Goal: Information Seeking & Learning: Learn about a topic

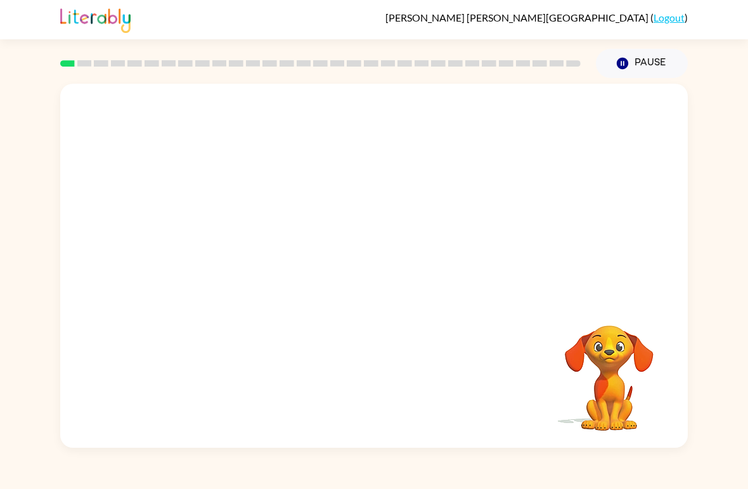
click at [227, 240] on video "Your browser must support playing .mp4 files to use Literably. Please try using…" at bounding box center [373, 191] width 627 height 215
click at [228, 243] on video "Your browser must support playing .mp4 files to use Literably. Please try using…" at bounding box center [373, 191] width 627 height 215
click at [380, 275] on icon "button" at bounding box center [374, 272] width 22 height 22
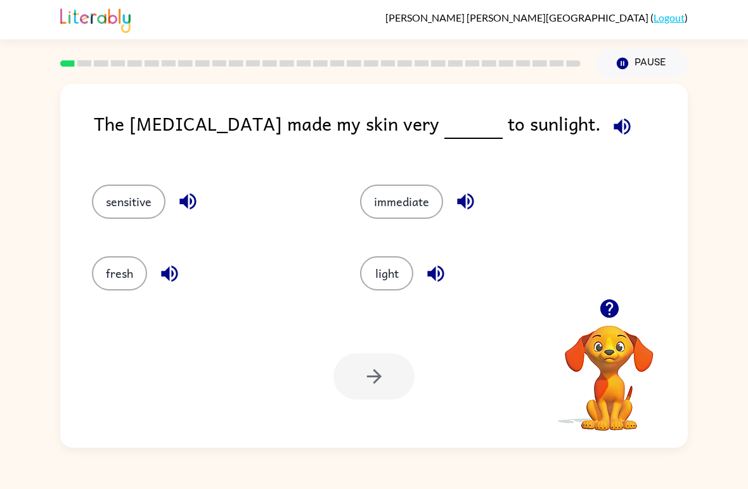
click at [533, 108] on div "The [MEDICAL_DATA] made my skin very to sunlight. sensitive immediate fresh lig…" at bounding box center [373, 266] width 627 height 364
click at [606, 139] on button "button" at bounding box center [622, 126] width 32 height 32
click at [611, 131] on icon "button" at bounding box center [622, 126] width 22 height 22
click at [138, 214] on button "sensitive" at bounding box center [129, 201] width 74 height 34
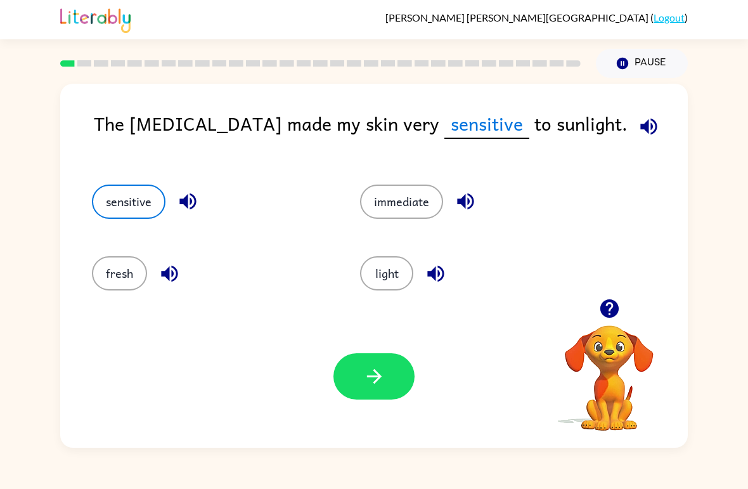
click at [401, 181] on div "immediate" at bounding box center [470, 196] width 268 height 72
click at [383, 394] on button "button" at bounding box center [373, 376] width 81 height 46
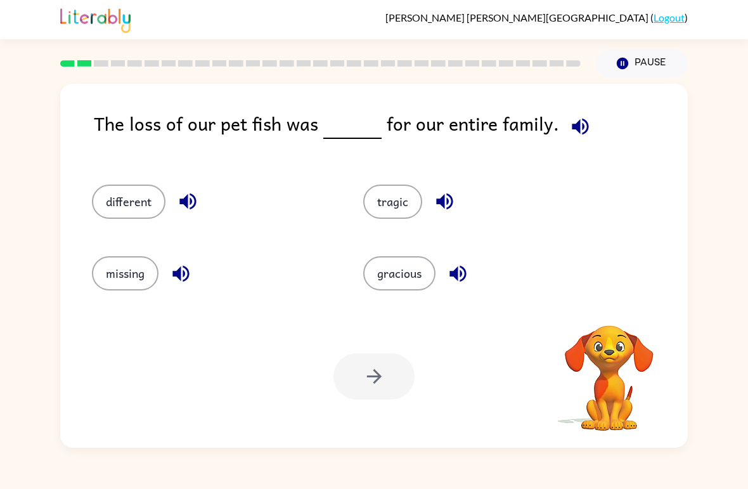
click at [564, 129] on button "button" at bounding box center [580, 126] width 32 height 32
click at [141, 248] on div "missing" at bounding box center [203, 268] width 271 height 72
click at [131, 259] on button "missing" at bounding box center [125, 273] width 67 height 34
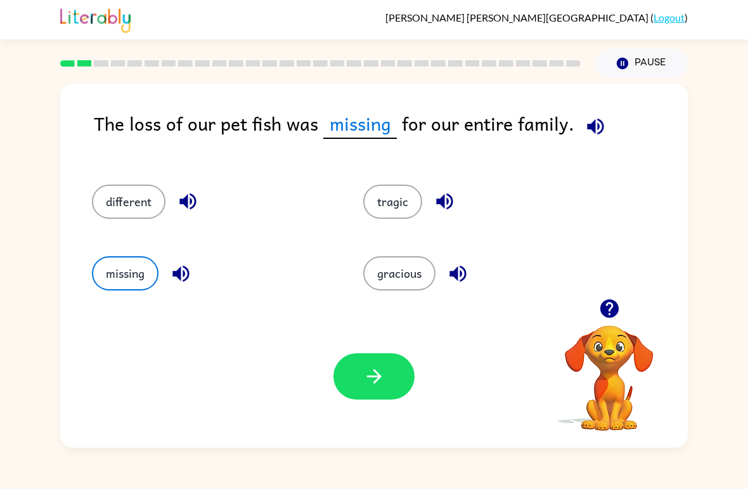
click at [355, 411] on div "Your browser must support playing .mp4 files to use Literably. Please try using…" at bounding box center [373, 376] width 627 height 143
click at [354, 411] on div "Your browser must support playing .mp4 files to use Literably. Please try using…" at bounding box center [373, 376] width 627 height 143
click at [372, 388] on button "button" at bounding box center [373, 376] width 81 height 46
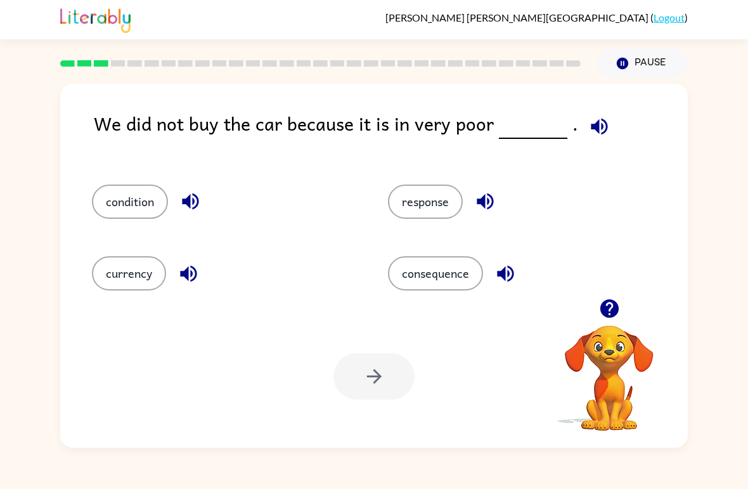
click at [583, 125] on button "button" at bounding box center [599, 126] width 32 height 32
click at [562, 172] on div "response" at bounding box center [512, 196] width 296 height 72
click at [119, 193] on button "condition" at bounding box center [130, 201] width 76 height 34
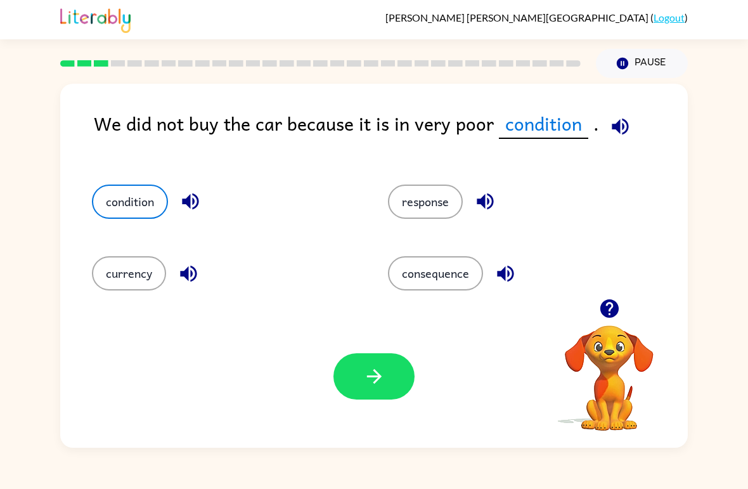
click at [378, 388] on button "button" at bounding box center [373, 376] width 81 height 46
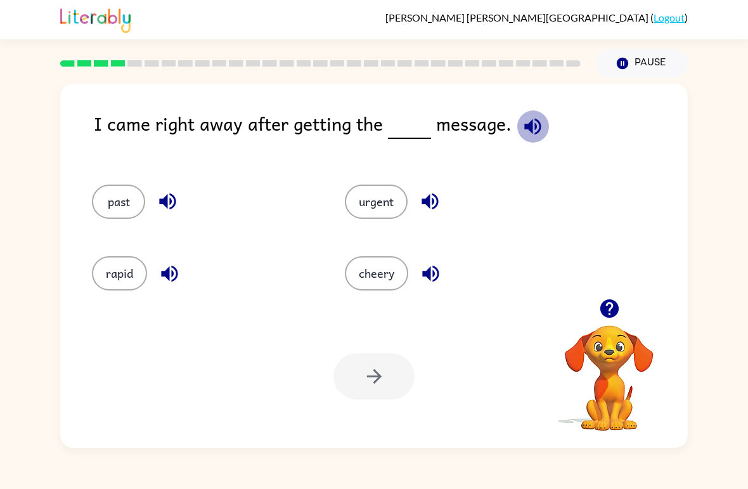
click at [525, 136] on icon "button" at bounding box center [533, 126] width 22 height 22
click at [532, 131] on icon "button" at bounding box center [532, 126] width 16 height 16
click at [541, 122] on icon "button" at bounding box center [533, 126] width 22 height 22
click at [508, 122] on div "I came right away after getting the message." at bounding box center [391, 134] width 594 height 50
click at [383, 209] on button "urgent" at bounding box center [376, 201] width 63 height 34
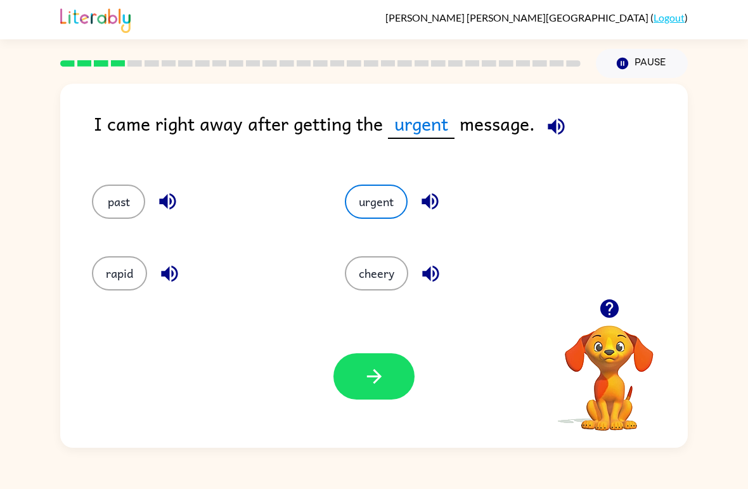
click at [112, 203] on button "past" at bounding box center [118, 201] width 53 height 34
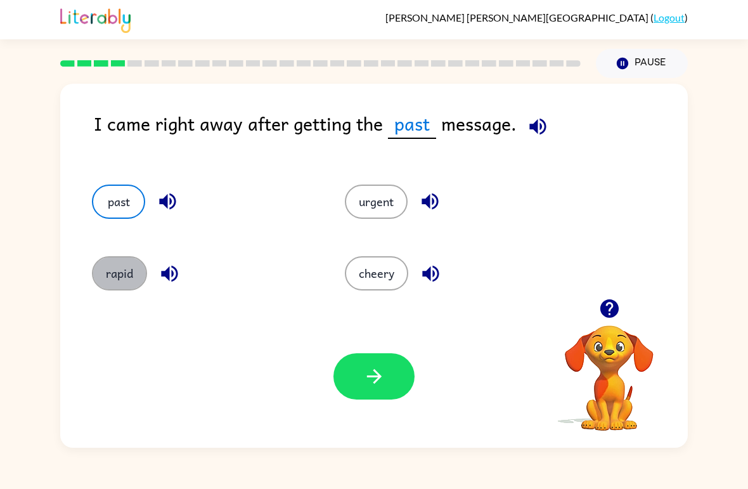
click at [106, 266] on button "rapid" at bounding box center [119, 273] width 55 height 34
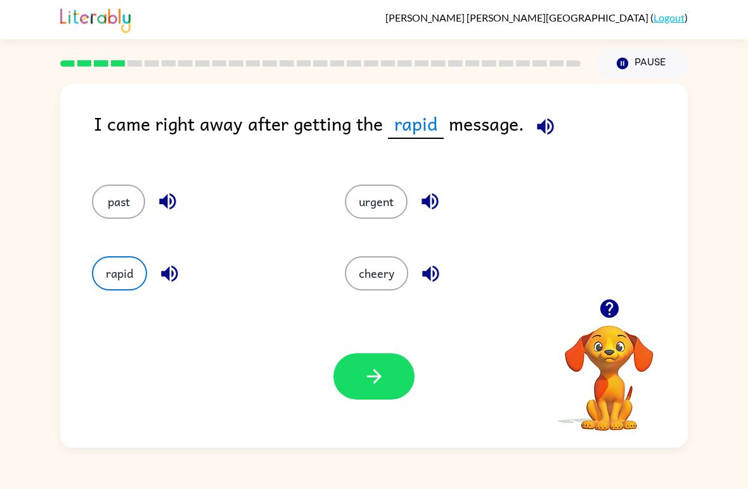
click at [376, 373] on icon "button" at bounding box center [373, 376] width 15 height 15
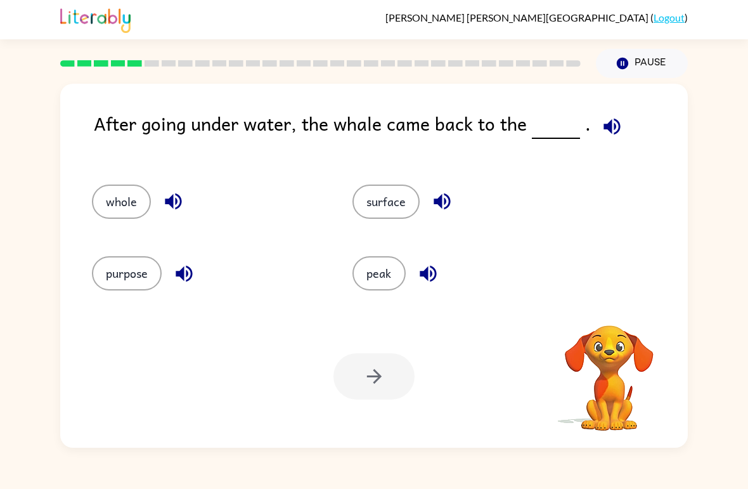
click at [605, 121] on icon "button" at bounding box center [612, 126] width 22 height 22
click at [371, 215] on button "surface" at bounding box center [385, 201] width 67 height 34
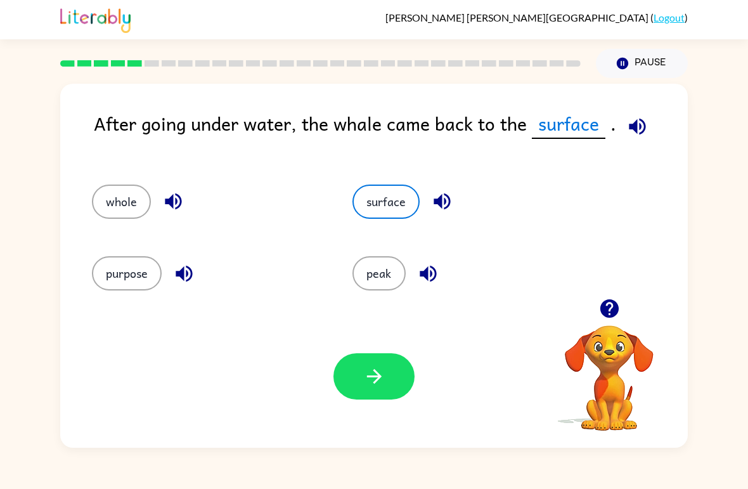
click at [375, 349] on div "Your browser must support playing .mp4 files to use Literably. Please try using…" at bounding box center [373, 376] width 627 height 143
click at [383, 363] on button "button" at bounding box center [373, 376] width 81 height 46
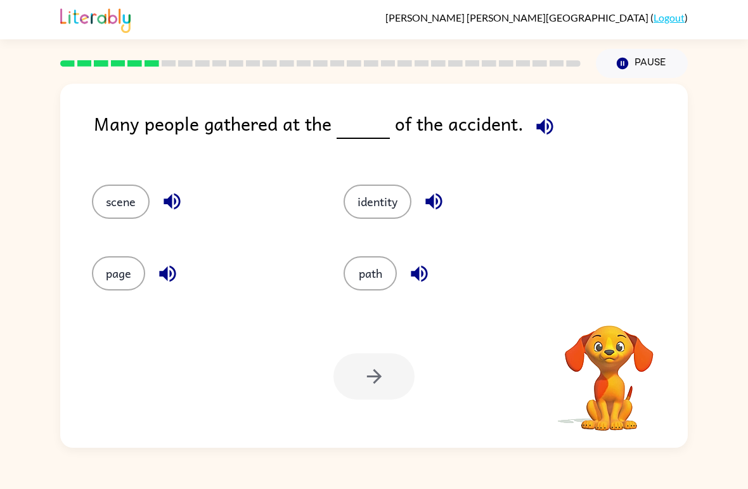
click at [554, 122] on button "button" at bounding box center [545, 126] width 32 height 32
click at [395, 196] on button "identity" at bounding box center [377, 201] width 68 height 34
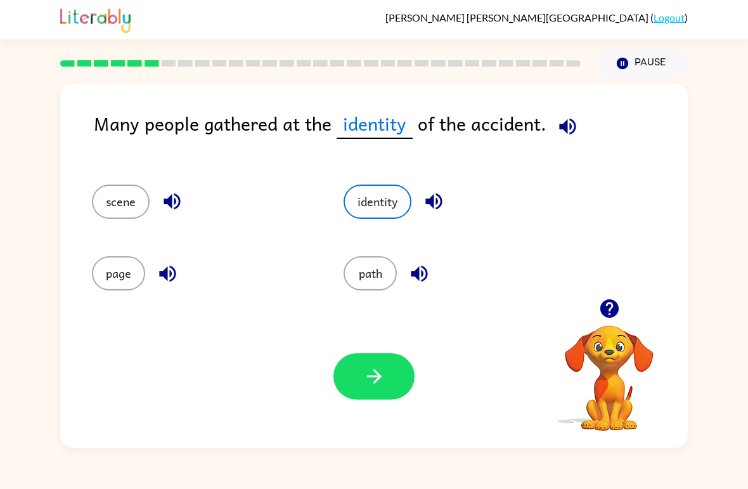
click at [373, 271] on button "path" at bounding box center [369, 273] width 53 height 34
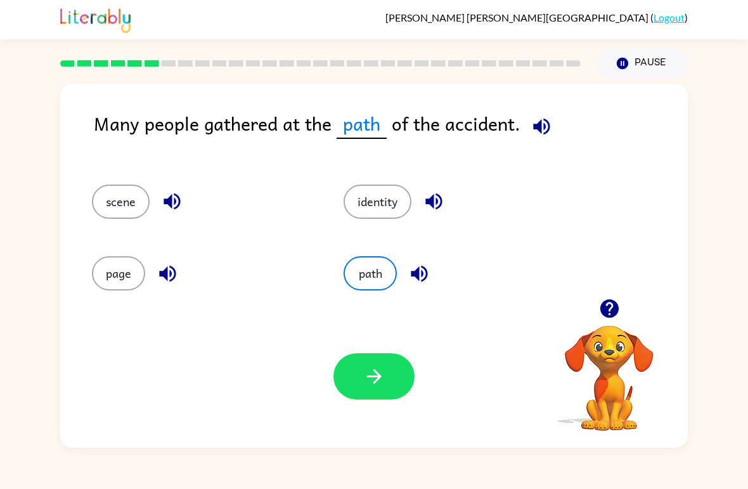
click at [113, 209] on button "scene" at bounding box center [121, 201] width 58 height 34
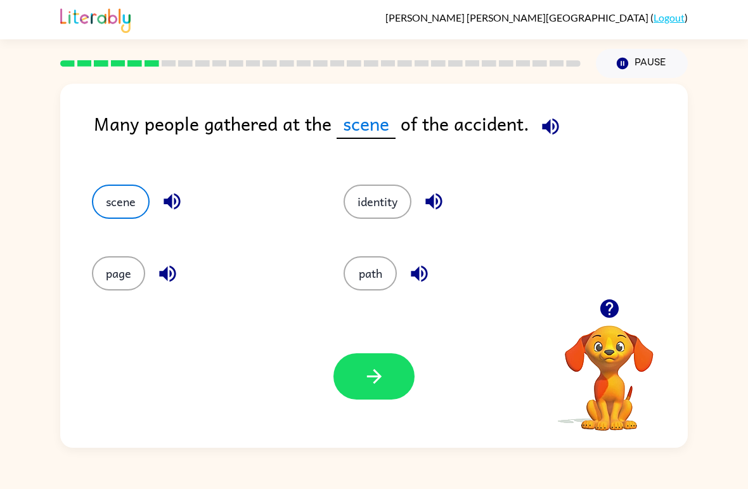
click at [407, 212] on button "identity" at bounding box center [377, 201] width 68 height 34
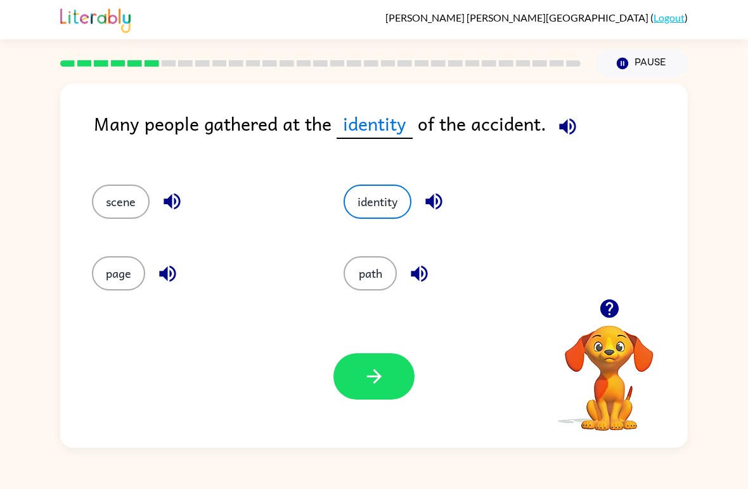
click at [380, 387] on icon "button" at bounding box center [374, 376] width 22 height 22
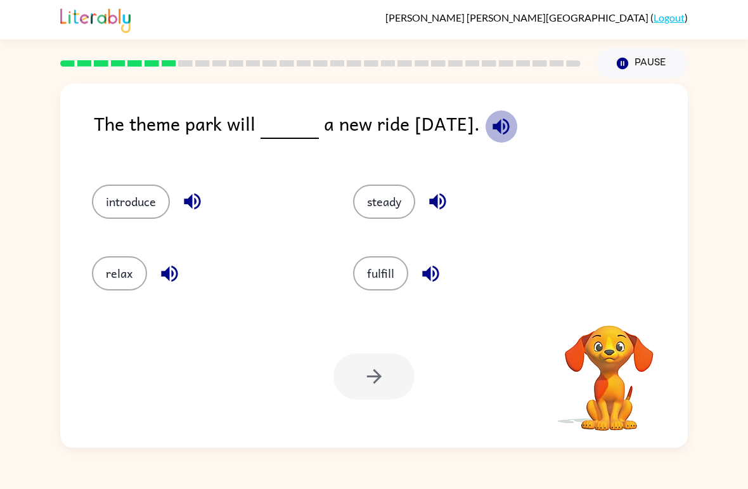
click at [509, 127] on icon "button" at bounding box center [500, 126] width 16 height 16
click at [512, 123] on icon "button" at bounding box center [501, 126] width 22 height 22
click at [512, 122] on icon "button" at bounding box center [501, 126] width 22 height 22
click at [506, 133] on icon "button" at bounding box center [501, 126] width 22 height 22
click at [509, 124] on icon "button" at bounding box center [500, 126] width 16 height 16
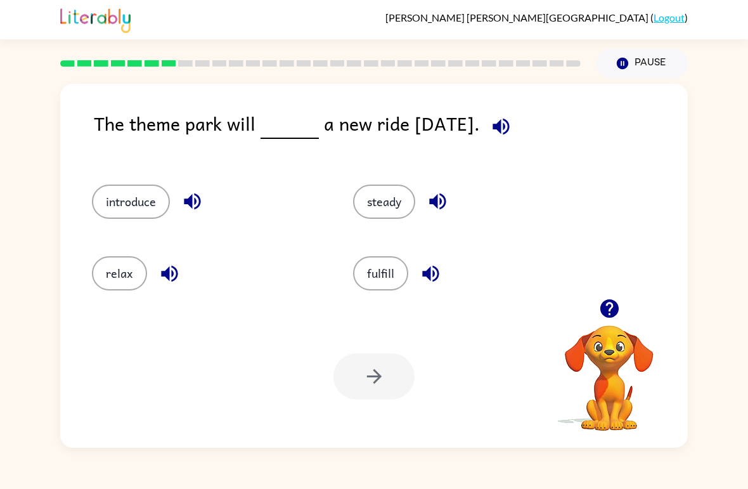
click at [392, 219] on button "steady" at bounding box center [384, 201] width 62 height 34
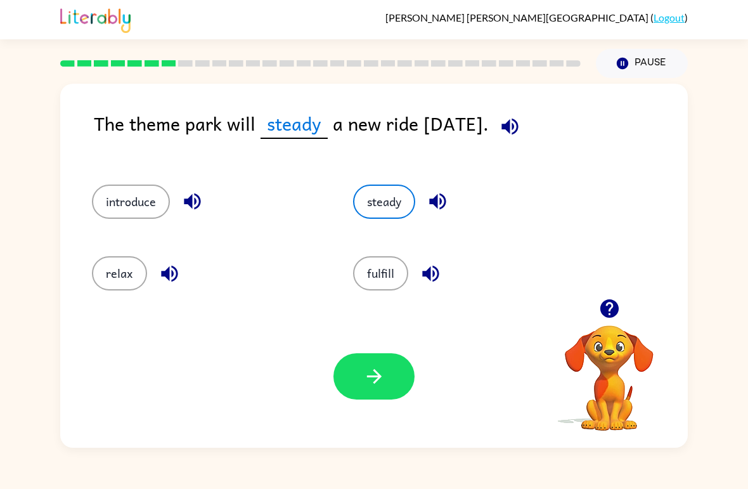
click at [388, 269] on button "fulfill" at bounding box center [380, 273] width 55 height 34
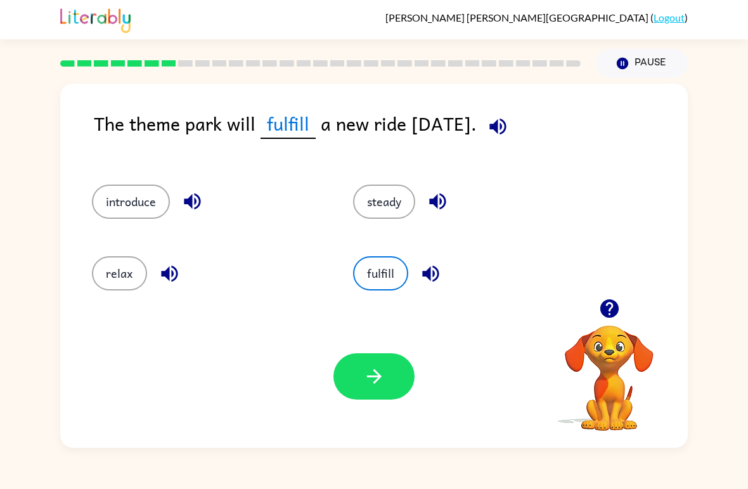
click at [129, 258] on button "relax" at bounding box center [119, 273] width 55 height 34
click at [147, 208] on button "introduce" at bounding box center [131, 201] width 78 height 34
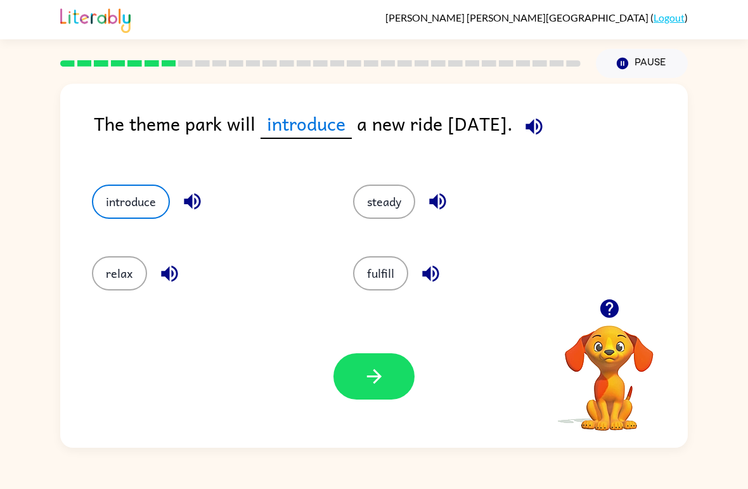
click at [390, 395] on button "button" at bounding box center [373, 376] width 81 height 46
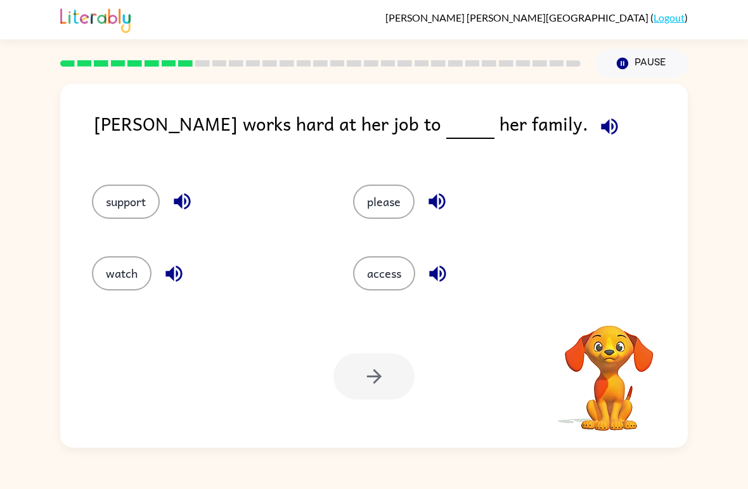
click at [598, 136] on icon "button" at bounding box center [609, 126] width 22 height 22
click at [598, 123] on icon "button" at bounding box center [609, 126] width 22 height 22
click at [598, 126] on icon "button" at bounding box center [609, 126] width 22 height 22
click at [598, 137] on icon "button" at bounding box center [609, 126] width 22 height 22
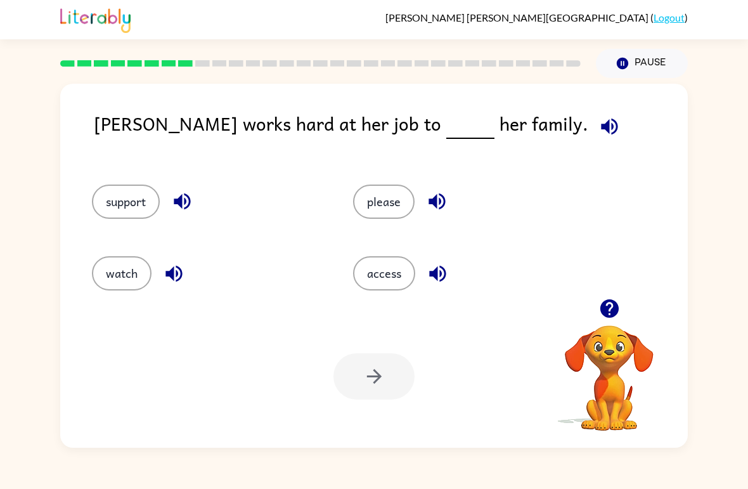
click at [144, 213] on button "support" at bounding box center [126, 201] width 68 height 34
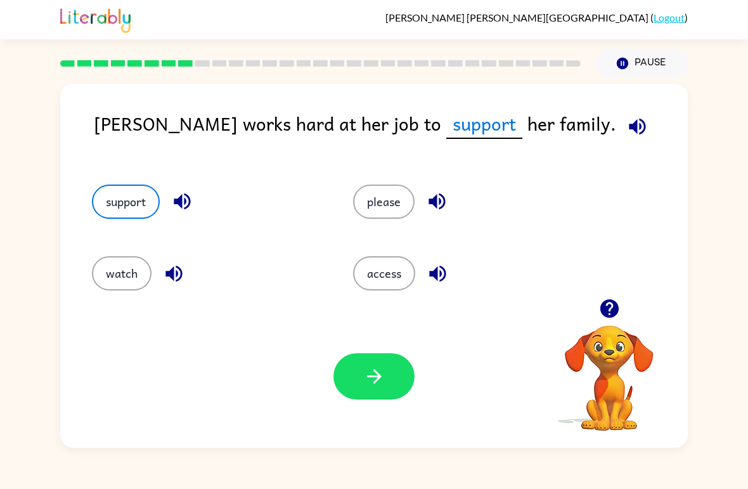
click at [383, 356] on button "button" at bounding box center [373, 376] width 81 height 46
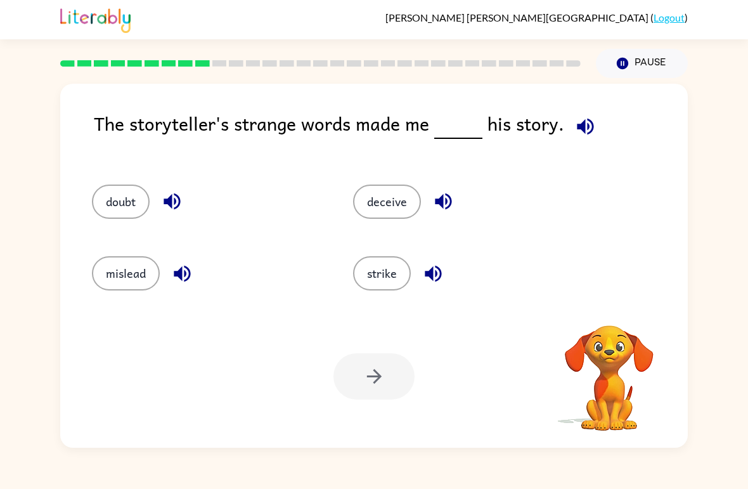
click at [564, 135] on span at bounding box center [582, 123] width 37 height 29
click at [574, 124] on icon "button" at bounding box center [585, 126] width 22 height 22
click at [583, 129] on icon "button" at bounding box center [585, 126] width 22 height 22
click at [588, 129] on icon "button" at bounding box center [585, 126] width 16 height 16
click at [96, 209] on button "doubt" at bounding box center [121, 201] width 58 height 34
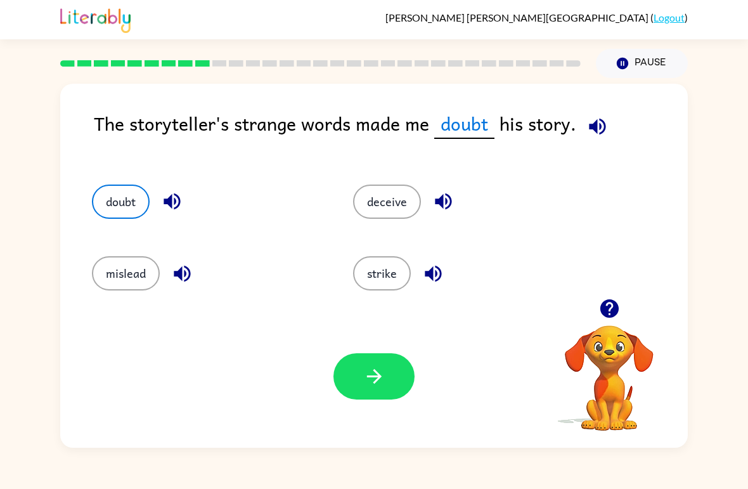
click at [129, 259] on button "mislead" at bounding box center [126, 273] width 68 height 34
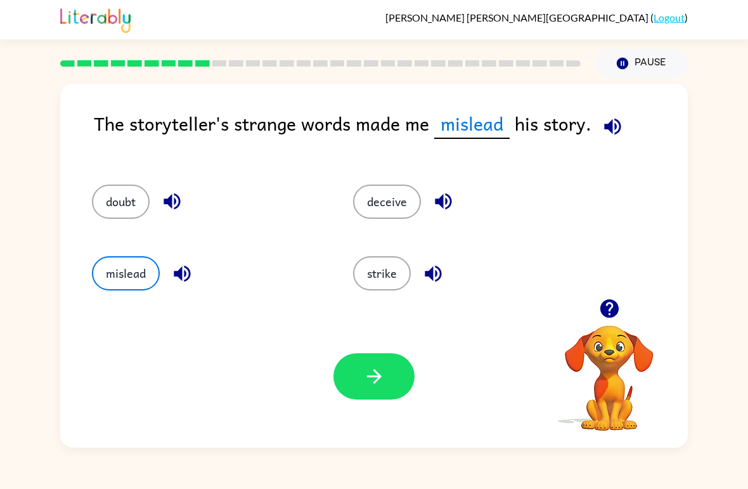
click at [387, 186] on button "deceive" at bounding box center [387, 201] width 68 height 34
click at [386, 372] on button "button" at bounding box center [373, 376] width 81 height 46
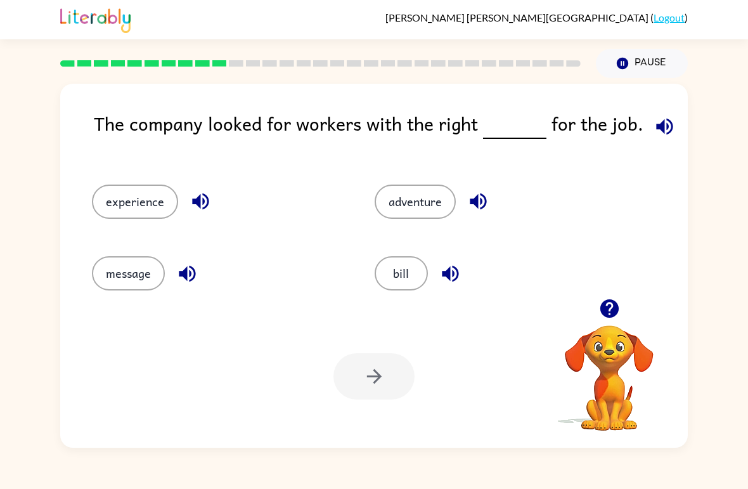
click at [656, 125] on icon "button" at bounding box center [664, 126] width 16 height 16
click at [419, 196] on button "adventure" at bounding box center [415, 201] width 81 height 34
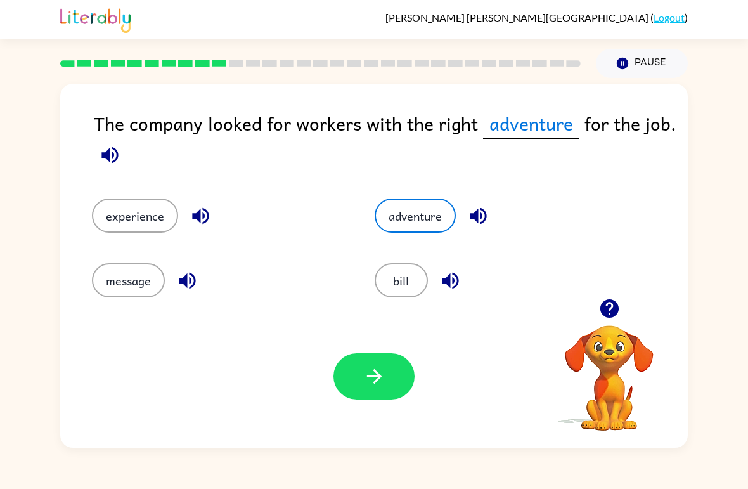
click at [134, 227] on button "experience" at bounding box center [135, 215] width 86 height 34
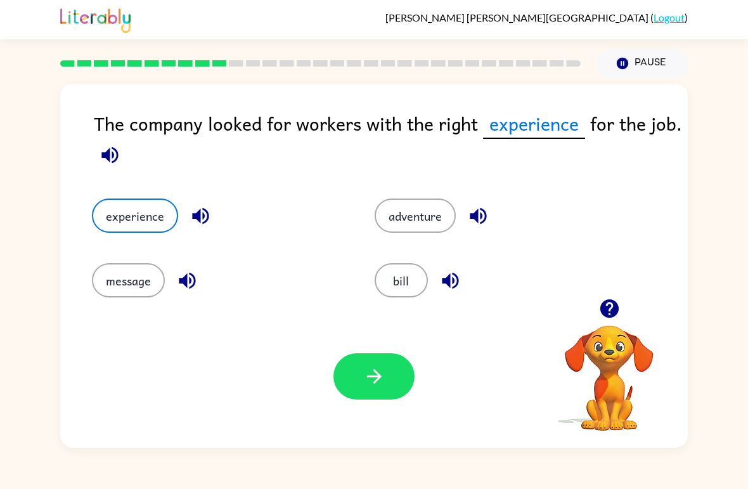
click at [369, 391] on button "button" at bounding box center [373, 376] width 81 height 46
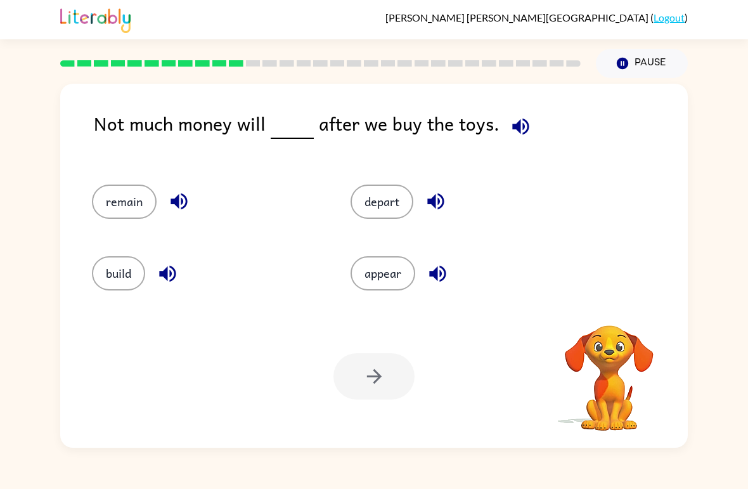
click at [509, 136] on icon "button" at bounding box center [520, 126] width 22 height 22
click at [390, 273] on button "appear" at bounding box center [382, 273] width 65 height 34
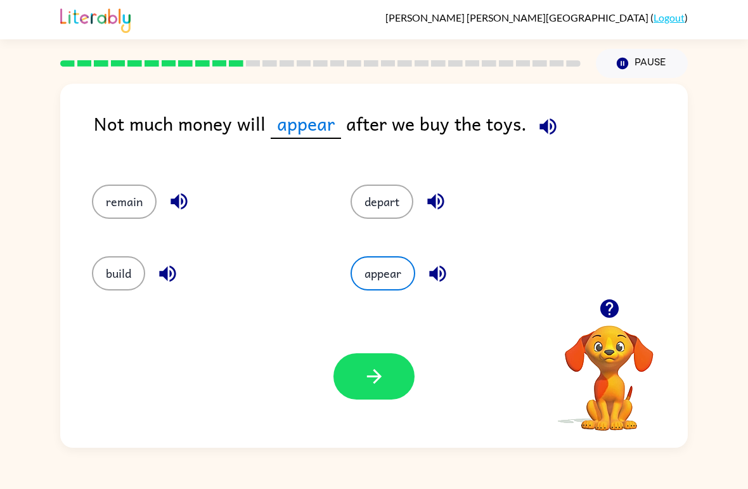
click at [113, 299] on div "build" at bounding box center [197, 268] width 259 height 72
click at [125, 290] on button "build" at bounding box center [118, 273] width 53 height 34
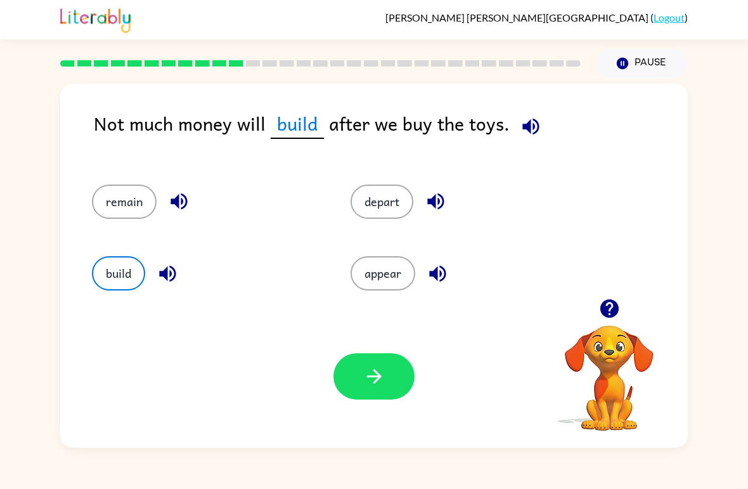
click at [379, 275] on button "appear" at bounding box center [382, 273] width 65 height 34
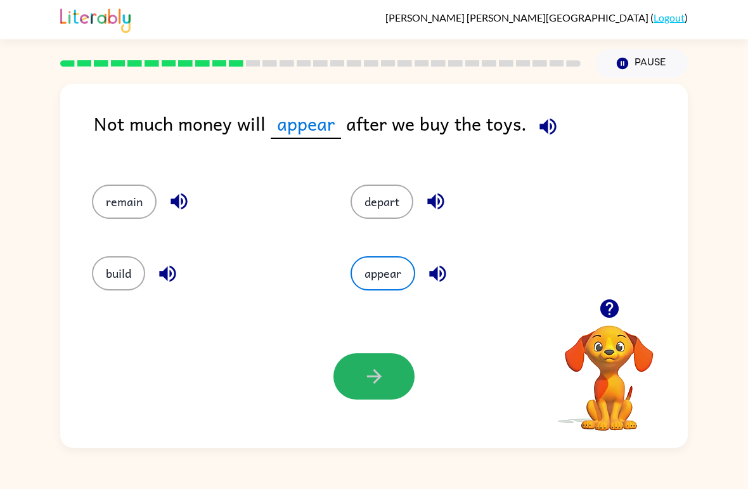
click at [368, 389] on button "button" at bounding box center [373, 376] width 81 height 46
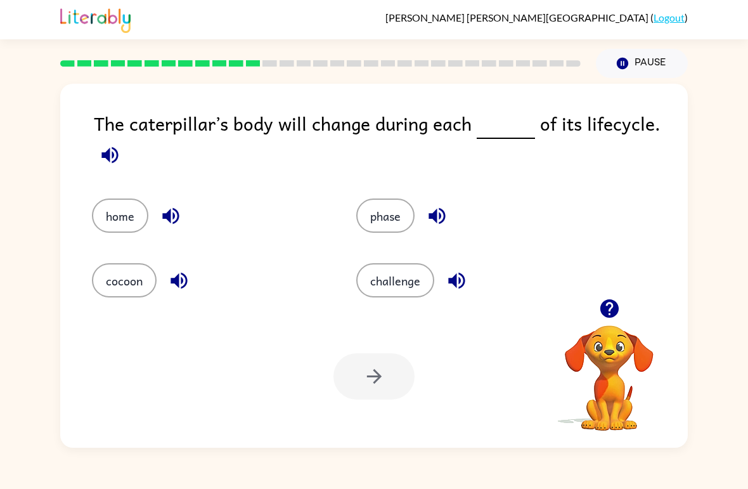
click at [85, 161] on div "The caterpillar’s body will change during each of its lifecycle. home phase coc…" at bounding box center [373, 266] width 627 height 364
click at [85, 160] on div "The caterpillar’s body will change during each of its lifecycle. home phase coc…" at bounding box center [373, 266] width 627 height 364
click at [108, 162] on icon "button" at bounding box center [109, 154] width 16 height 16
click at [122, 162] on button "button" at bounding box center [110, 155] width 32 height 32
click at [122, 161] on button "button" at bounding box center [110, 155] width 32 height 32
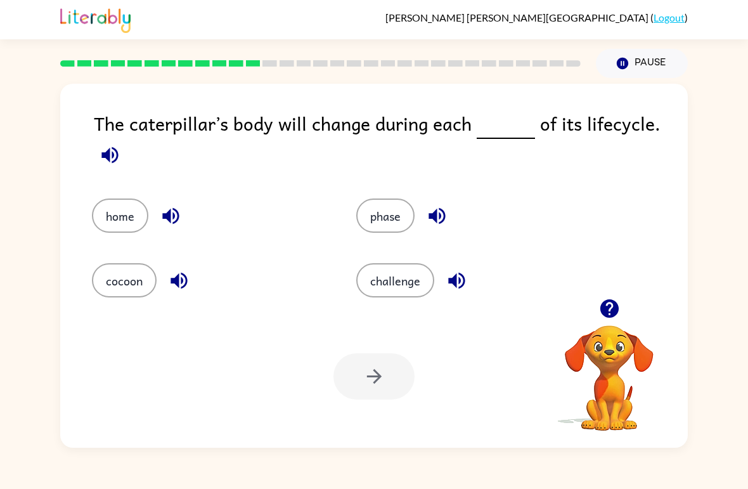
click at [108, 171] on button "button" at bounding box center [110, 155] width 32 height 32
click at [119, 151] on icon "button" at bounding box center [110, 155] width 22 height 22
click at [119, 150] on icon "button" at bounding box center [110, 155] width 22 height 22
click at [117, 154] on icon "button" at bounding box center [109, 154] width 16 height 16
click at [112, 219] on button "home" at bounding box center [120, 215] width 56 height 34
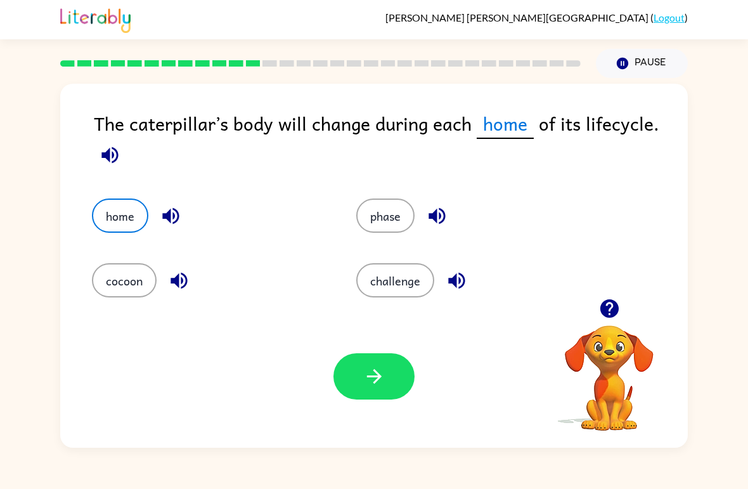
click at [155, 227] on div "home" at bounding box center [209, 215] width 235 height 34
click at [163, 231] on button "button" at bounding box center [171, 216] width 32 height 32
click at [169, 237] on div "home" at bounding box center [200, 206] width 264 height 65
click at [170, 229] on button "button" at bounding box center [171, 216] width 32 height 32
click at [155, 226] on div "home" at bounding box center [209, 215] width 235 height 34
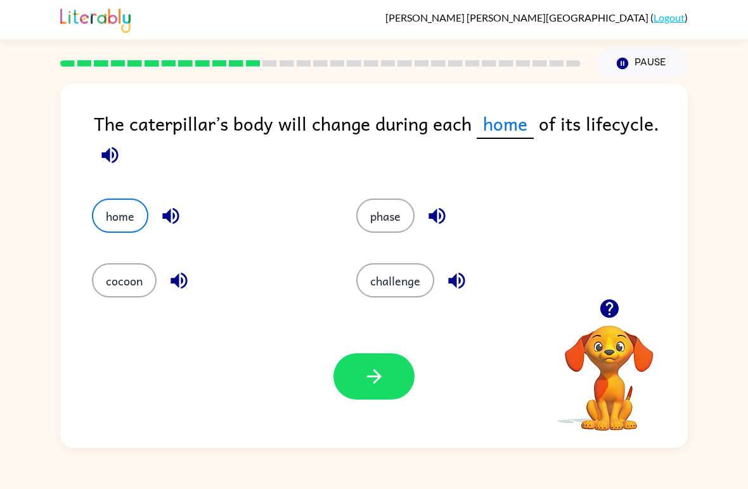
click at [368, 376] on icon "button" at bounding box center [373, 376] width 15 height 15
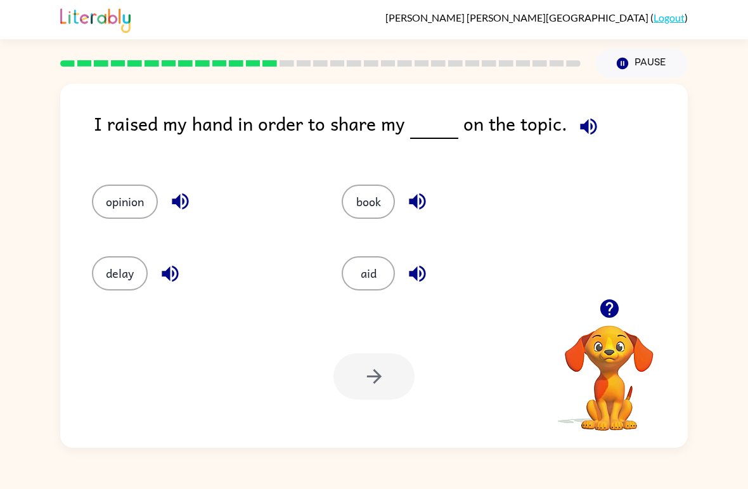
click at [586, 132] on icon "button" at bounding box center [588, 126] width 16 height 16
click at [113, 198] on button "opinion" at bounding box center [125, 201] width 66 height 34
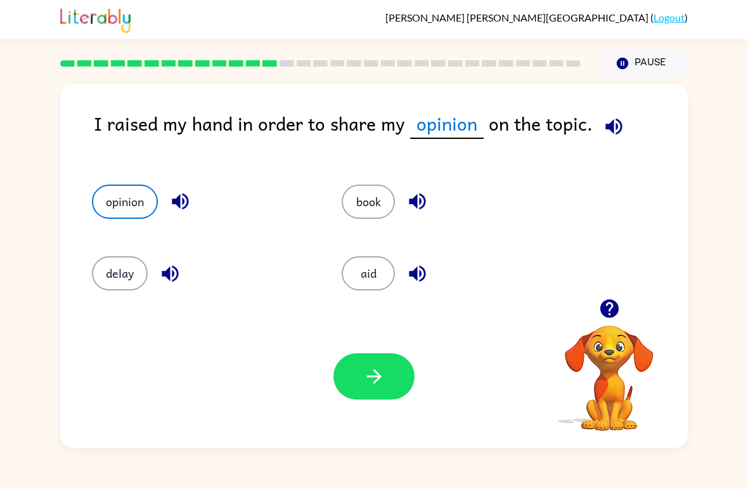
click at [367, 370] on icon "button" at bounding box center [374, 376] width 22 height 22
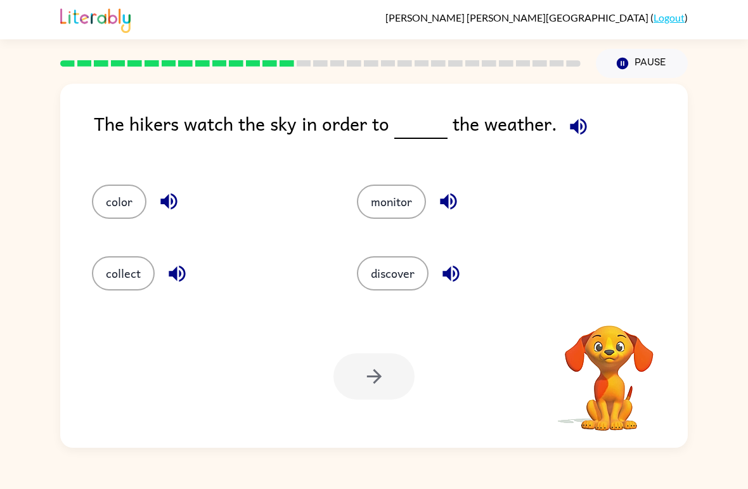
click at [565, 147] on div "The hikers watch the sky in order to the weather." at bounding box center [391, 134] width 594 height 50
click at [570, 136] on icon "button" at bounding box center [578, 126] width 22 height 22
click at [405, 271] on button "discover" at bounding box center [393, 273] width 72 height 34
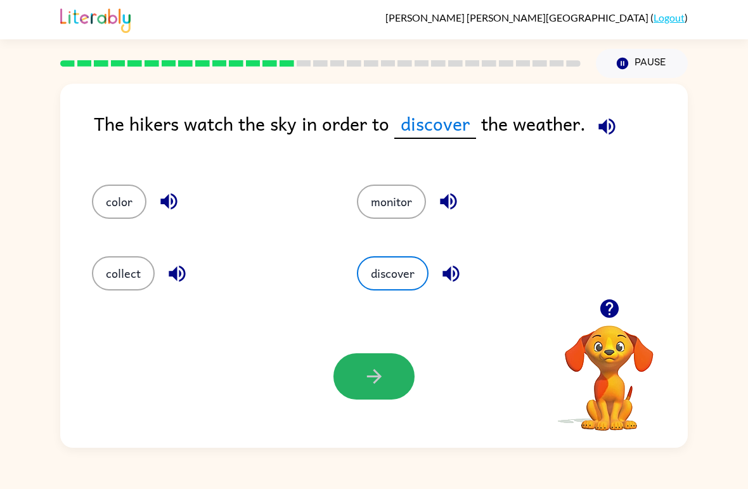
click at [376, 385] on icon "button" at bounding box center [374, 376] width 22 height 22
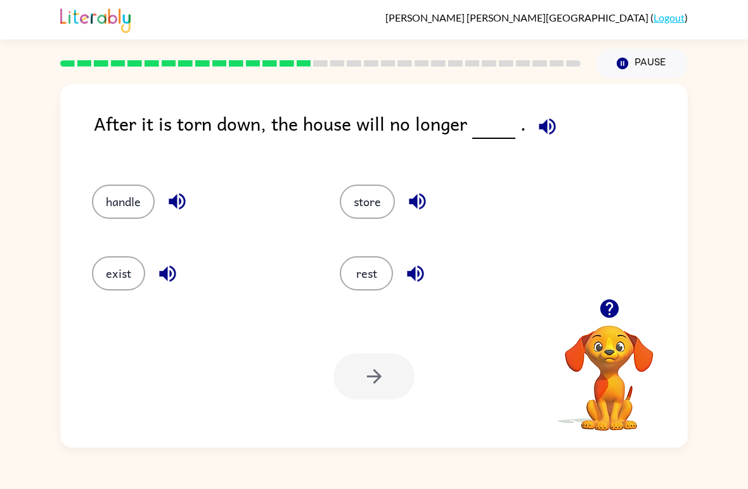
click at [567, 108] on div "After it is torn down, the house will no longer . handle store exist rest Your …" at bounding box center [373, 266] width 627 height 364
click at [544, 125] on icon "button" at bounding box center [547, 126] width 16 height 16
click at [120, 274] on button "exist" at bounding box center [118, 273] width 53 height 34
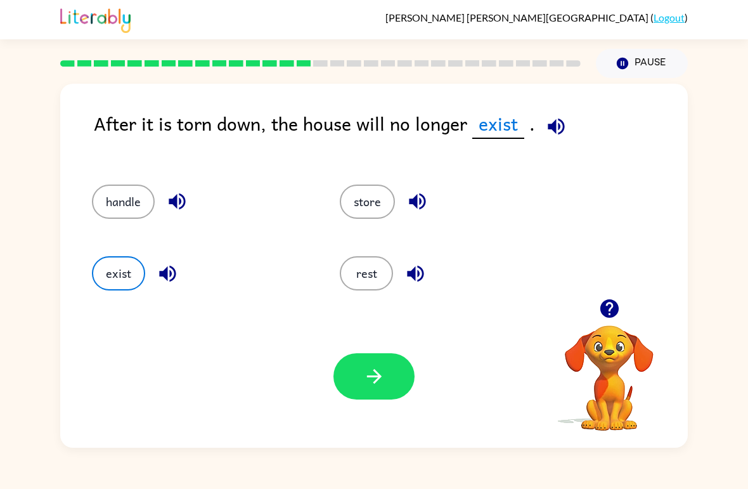
click at [377, 376] on icon "button" at bounding box center [373, 376] width 15 height 15
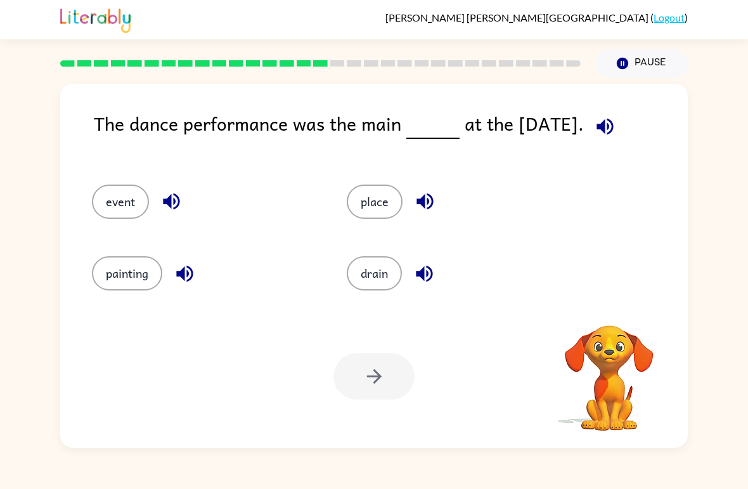
click at [385, 219] on button "place" at bounding box center [375, 201] width 56 height 34
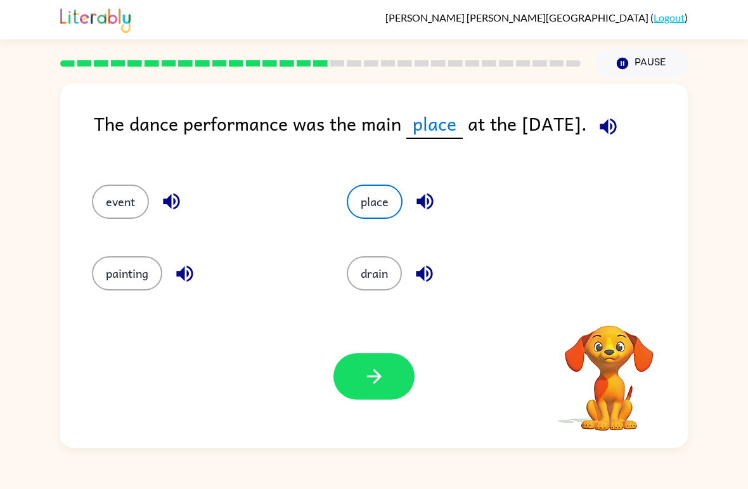
click at [370, 383] on icon "button" at bounding box center [374, 376] width 22 height 22
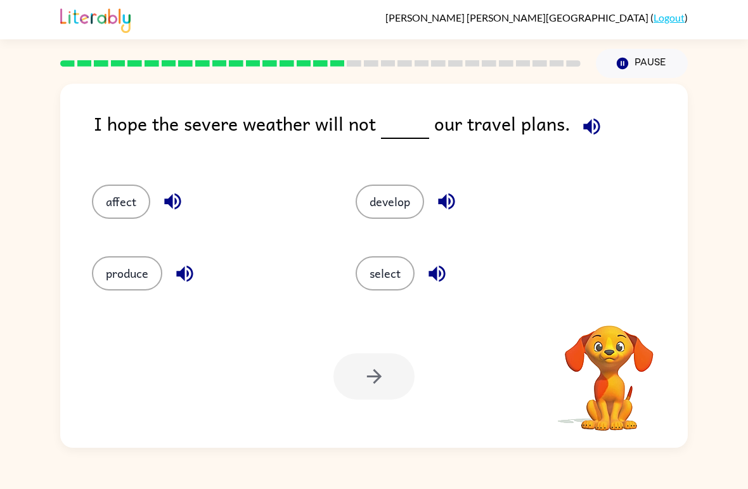
click at [408, 207] on button "develop" at bounding box center [390, 201] width 68 height 34
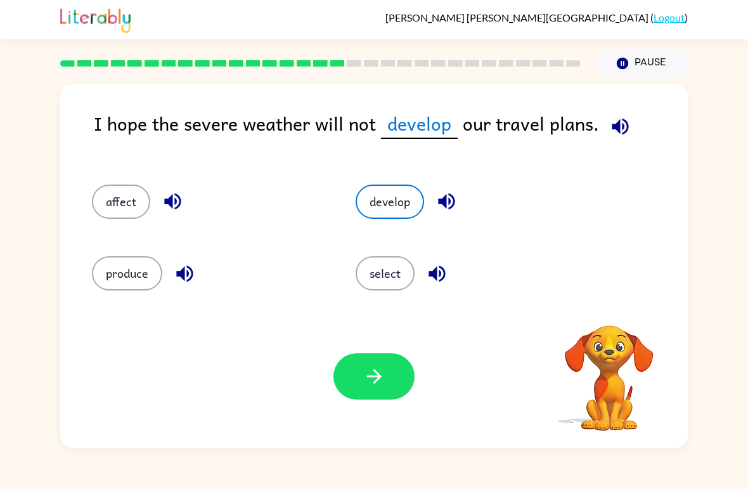
click at [366, 395] on button "button" at bounding box center [373, 376] width 81 height 46
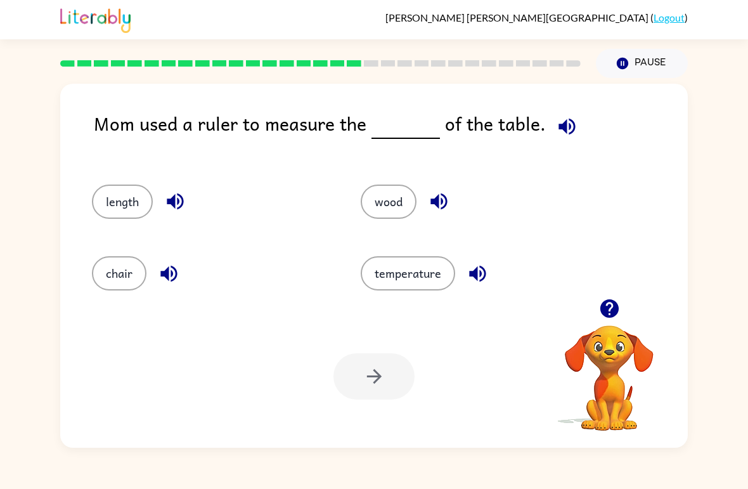
click at [416, 276] on button "temperature" at bounding box center [408, 273] width 94 height 34
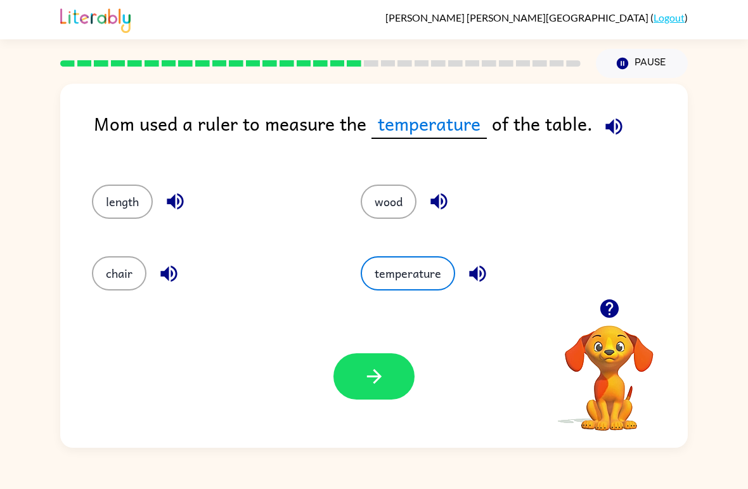
click at [402, 207] on button "wood" at bounding box center [389, 201] width 56 height 34
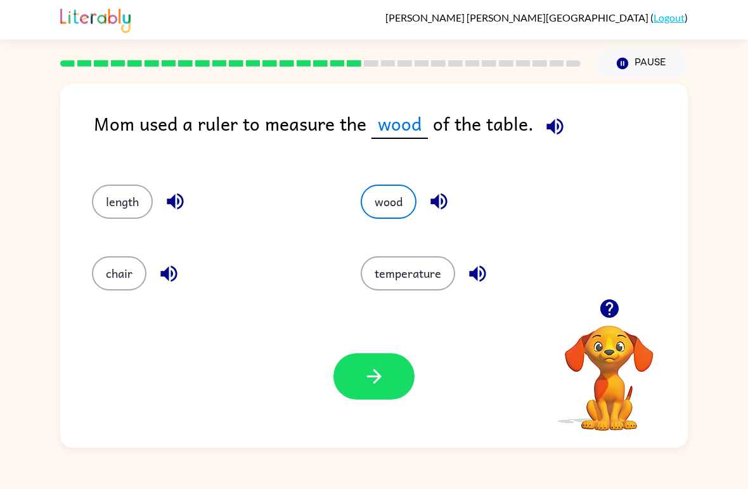
click at [368, 392] on button "button" at bounding box center [373, 376] width 81 height 46
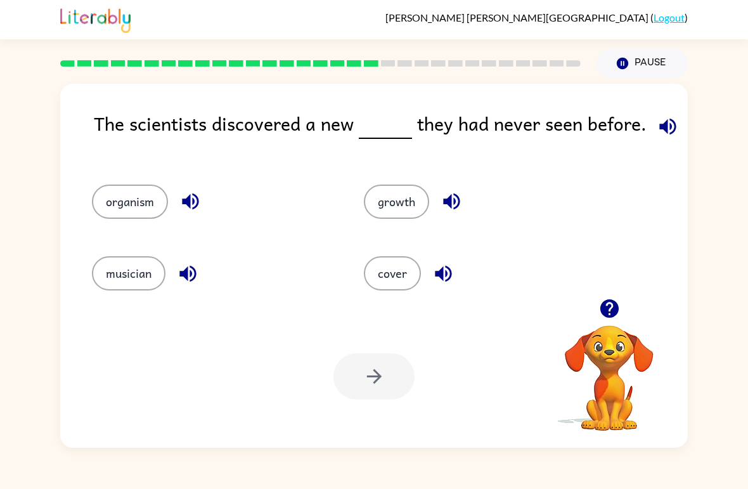
click at [129, 276] on button "musician" at bounding box center [129, 273] width 74 height 34
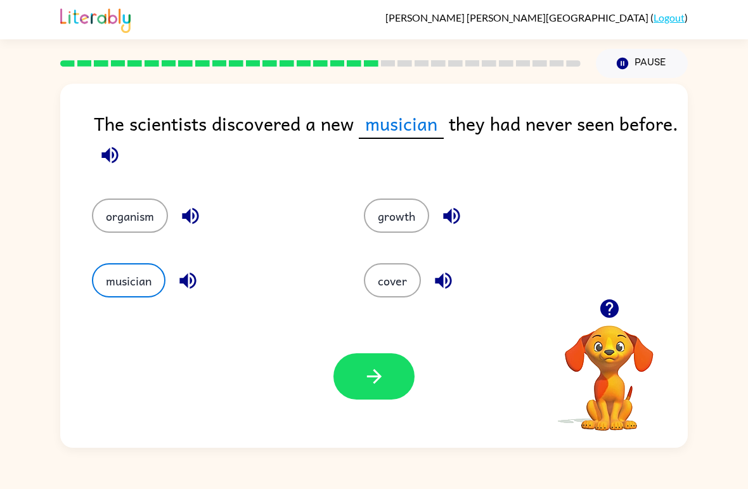
click at [113, 203] on button "organism" at bounding box center [130, 215] width 76 height 34
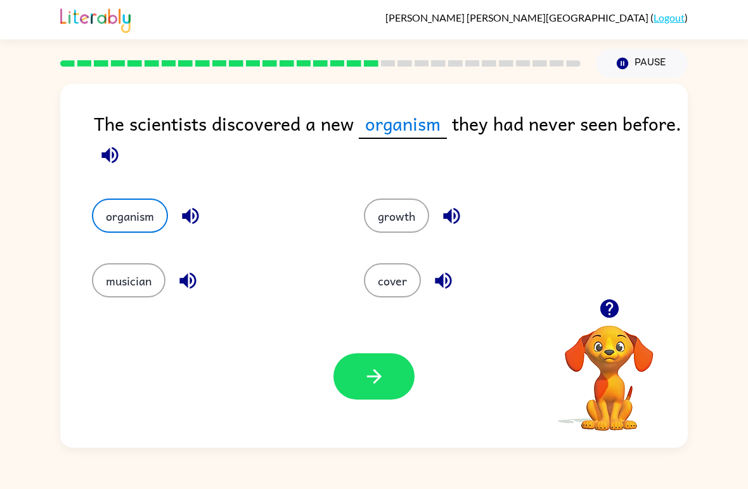
click at [397, 370] on button "button" at bounding box center [373, 376] width 81 height 46
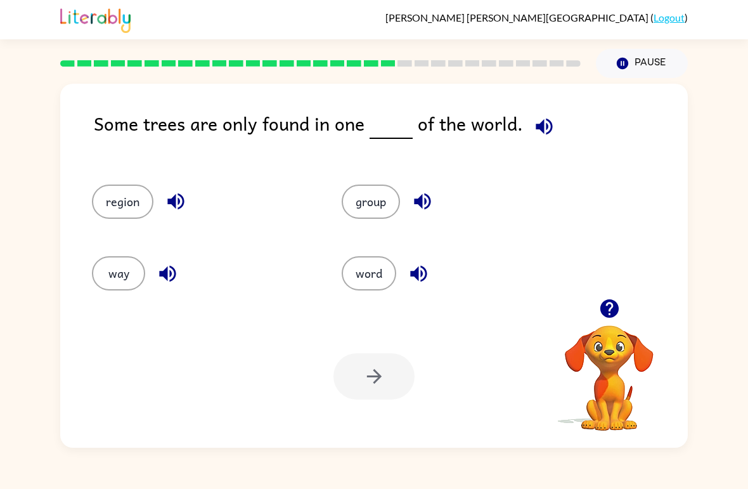
click at [153, 192] on div "region" at bounding box center [202, 201] width 221 height 34
click at [132, 203] on button "region" at bounding box center [122, 201] width 61 height 34
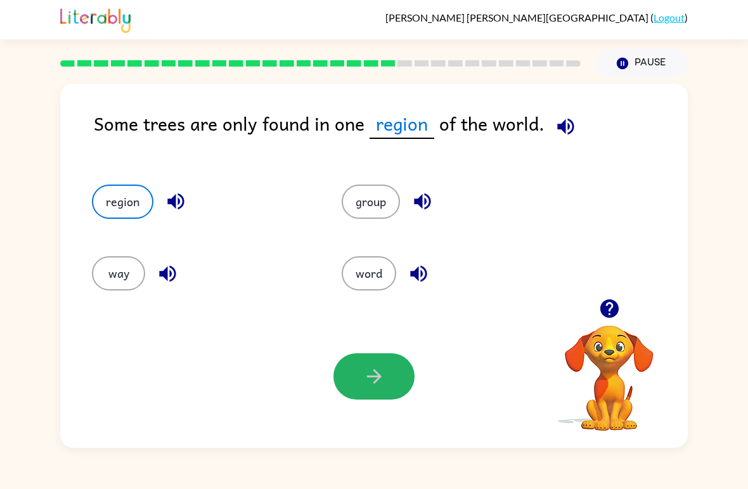
click at [366, 388] on button "button" at bounding box center [373, 376] width 81 height 46
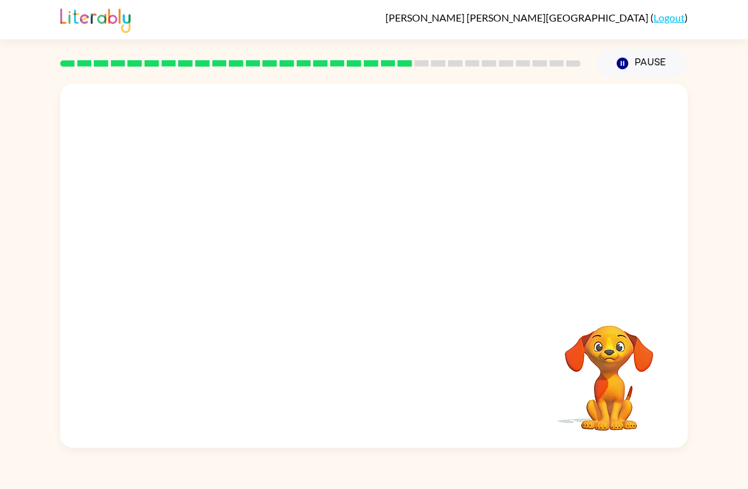
click at [254, 259] on video "Your browser must support playing .mp4 files to use Literably. Please try using…" at bounding box center [373, 191] width 627 height 215
click at [266, 277] on video "Your browser must support playing .mp4 files to use Literably. Please try using…" at bounding box center [373, 191] width 627 height 215
click at [280, 256] on video "Your browser must support playing .mp4 files to use Literably. Please try using…" at bounding box center [373, 191] width 627 height 215
click at [280, 255] on video "Your browser must support playing .mp4 files to use Literably. Please try using…" at bounding box center [373, 191] width 627 height 215
click at [260, 265] on video "Your browser must support playing .mp4 files to use Literably. Please try using…" at bounding box center [373, 191] width 627 height 215
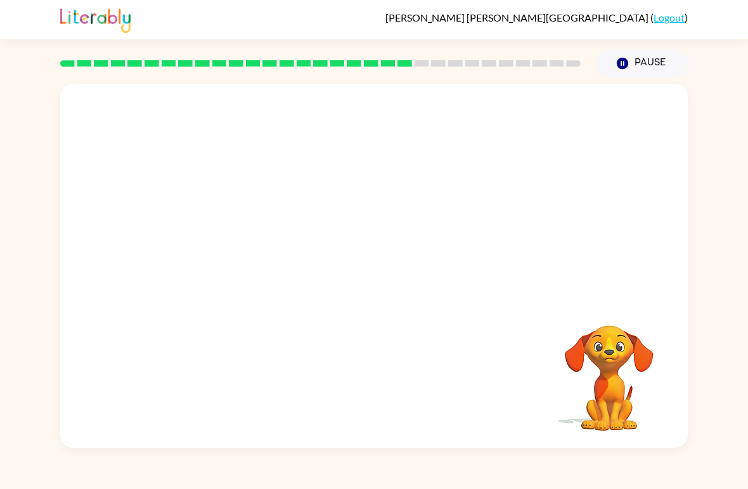
click at [260, 265] on video "Your browser must support playing .mp4 files to use Literably. Please try using…" at bounding box center [373, 191] width 627 height 215
click at [262, 254] on video "Your browser must support playing .mp4 files to use Literably. Please try using…" at bounding box center [373, 191] width 627 height 215
click at [376, 266] on icon "button" at bounding box center [374, 272] width 22 height 22
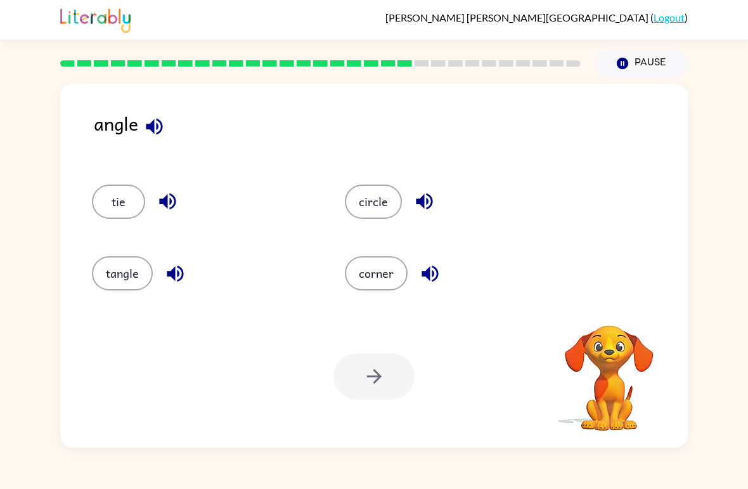
click at [165, 136] on icon "button" at bounding box center [154, 126] width 22 height 22
click at [159, 131] on icon "button" at bounding box center [154, 126] width 22 height 22
click at [155, 136] on icon "button" at bounding box center [154, 126] width 22 height 22
click at [162, 126] on icon "button" at bounding box center [154, 126] width 16 height 16
click at [366, 277] on button "corner" at bounding box center [376, 273] width 63 height 34
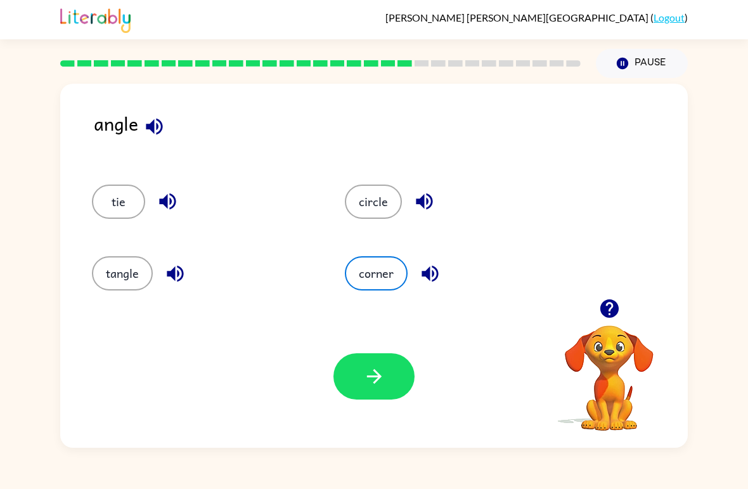
click at [378, 367] on icon "button" at bounding box center [374, 376] width 22 height 22
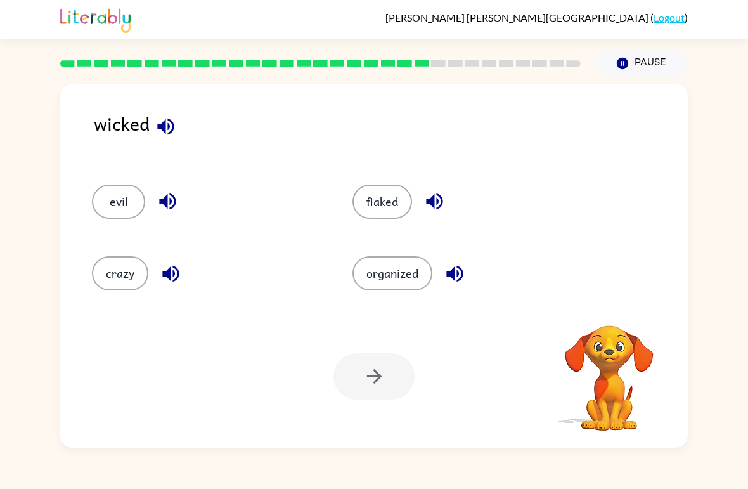
click at [173, 140] on button "button" at bounding box center [166, 126] width 32 height 32
click at [173, 139] on button "button" at bounding box center [166, 126] width 32 height 32
click at [163, 142] on button "button" at bounding box center [166, 126] width 32 height 32
click at [135, 208] on button "evil" at bounding box center [118, 201] width 53 height 34
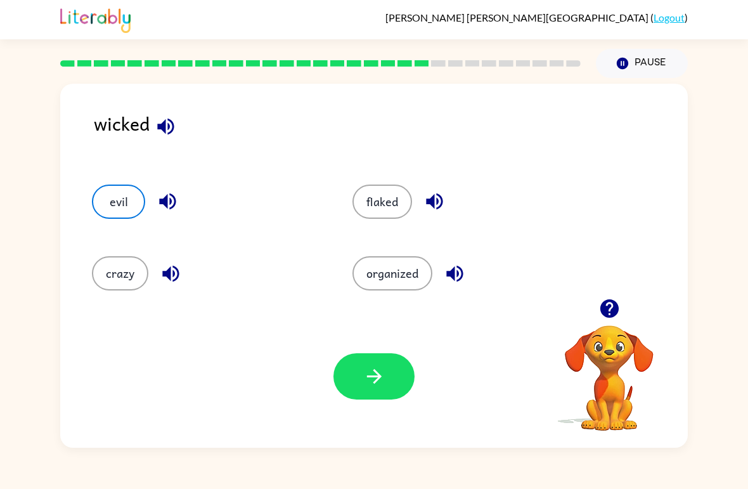
click at [371, 379] on icon "button" at bounding box center [374, 376] width 22 height 22
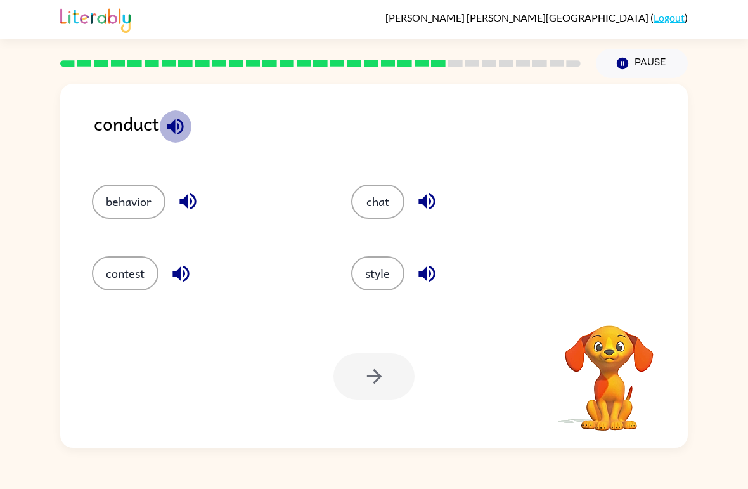
click at [162, 136] on button "button" at bounding box center [175, 126] width 32 height 32
click at [132, 210] on button "behavior" at bounding box center [129, 201] width 74 height 34
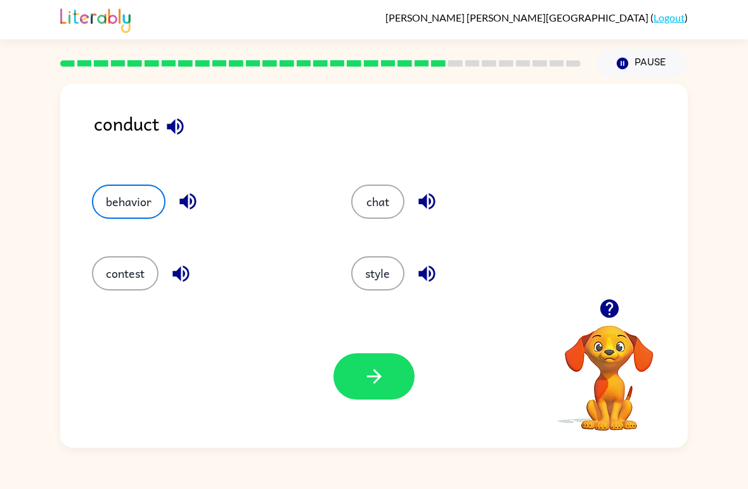
click at [325, 392] on div "Your browser must support playing .mp4 files to use Literably. Please try using…" at bounding box center [373, 376] width 627 height 143
click at [375, 390] on button "button" at bounding box center [373, 376] width 81 height 46
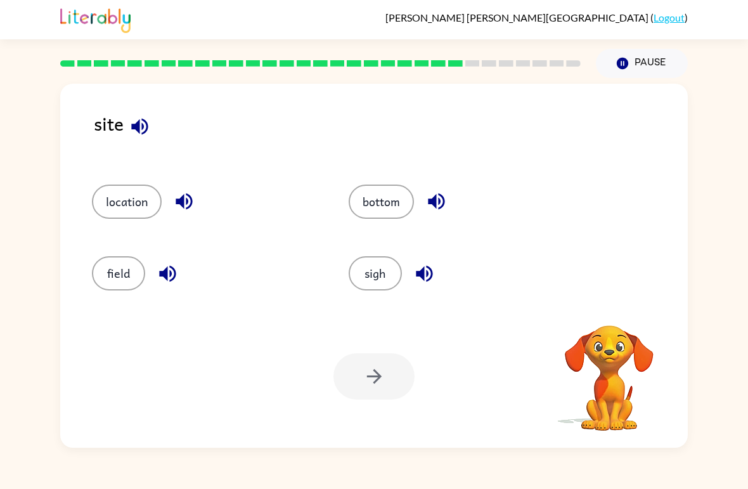
click at [148, 127] on icon "button" at bounding box center [139, 126] width 16 height 16
click at [368, 267] on button "sigh" at bounding box center [375, 273] width 53 height 34
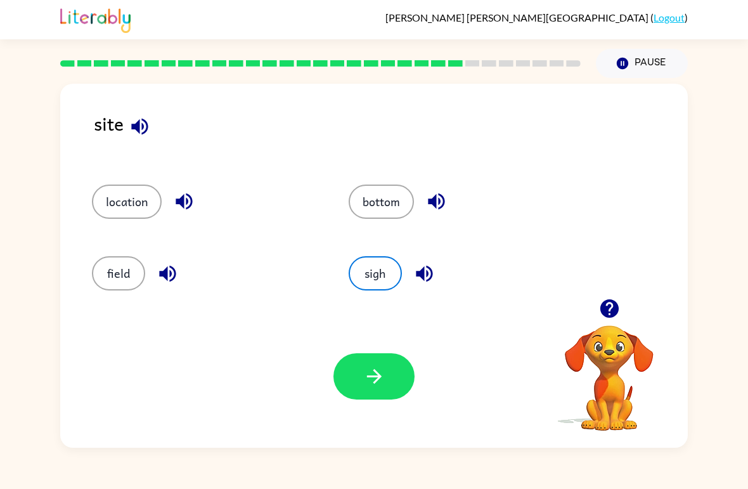
click at [362, 394] on button "button" at bounding box center [373, 376] width 81 height 46
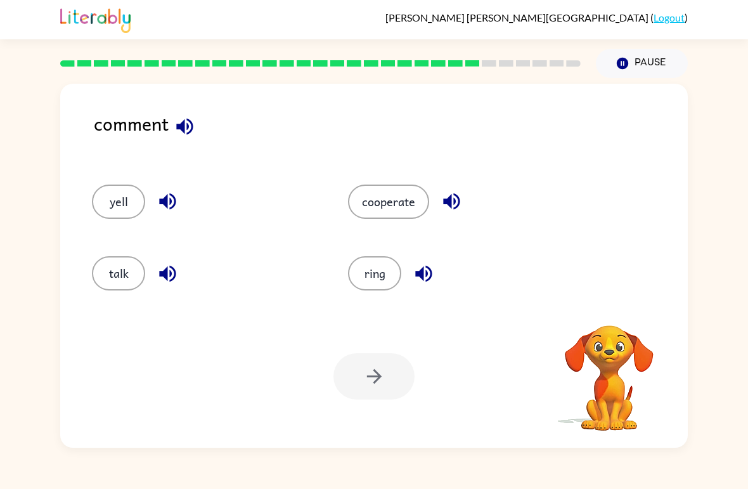
click at [188, 131] on icon "button" at bounding box center [185, 126] width 22 height 22
click at [119, 277] on button "talk" at bounding box center [118, 273] width 53 height 34
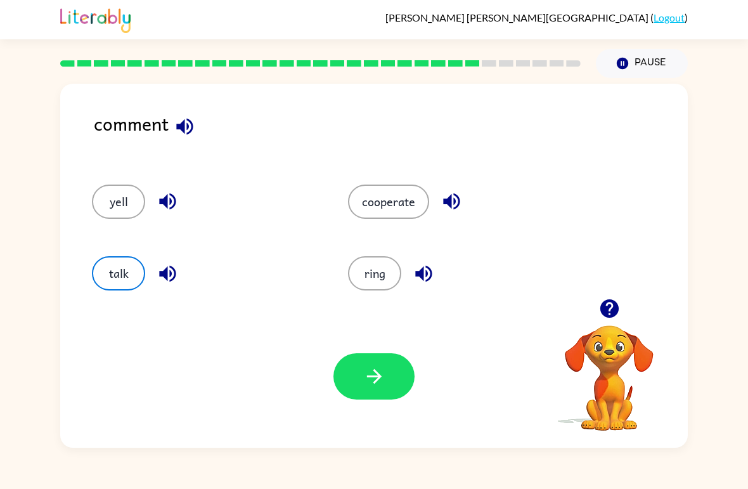
click at [380, 378] on icon "button" at bounding box center [373, 376] width 15 height 15
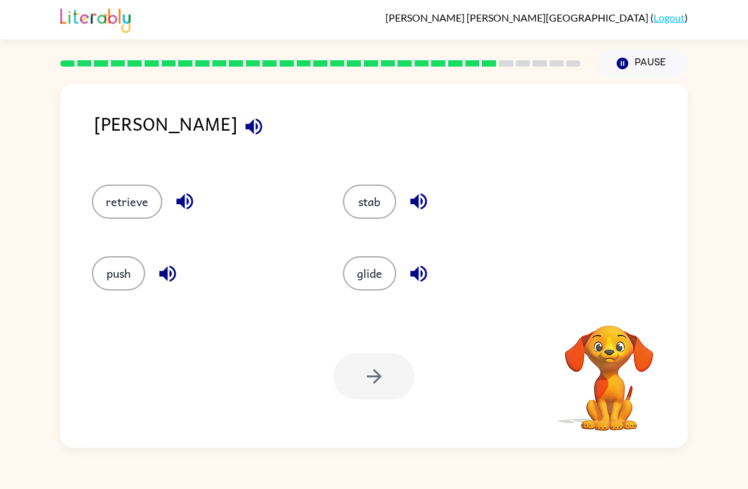
click at [243, 132] on icon "button" at bounding box center [254, 126] width 22 height 22
click at [238, 132] on button "button" at bounding box center [254, 126] width 32 height 32
click at [238, 141] on button "button" at bounding box center [254, 126] width 32 height 32
click at [200, 137] on div "[PERSON_NAME]" at bounding box center [391, 134] width 594 height 50
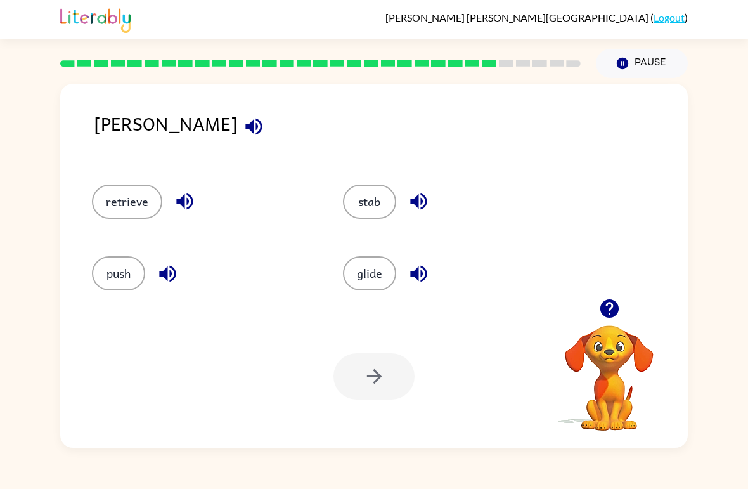
click at [243, 132] on icon "button" at bounding box center [254, 126] width 22 height 22
click at [153, 203] on button "retrieve" at bounding box center [127, 201] width 70 height 34
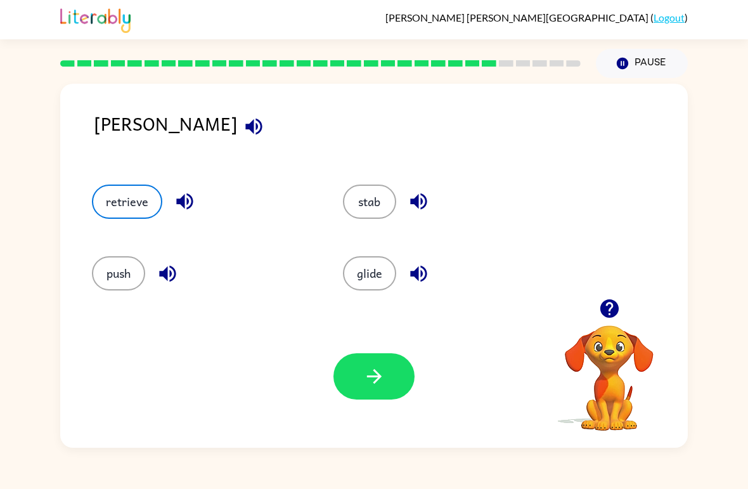
click at [385, 393] on button "button" at bounding box center [373, 376] width 81 height 46
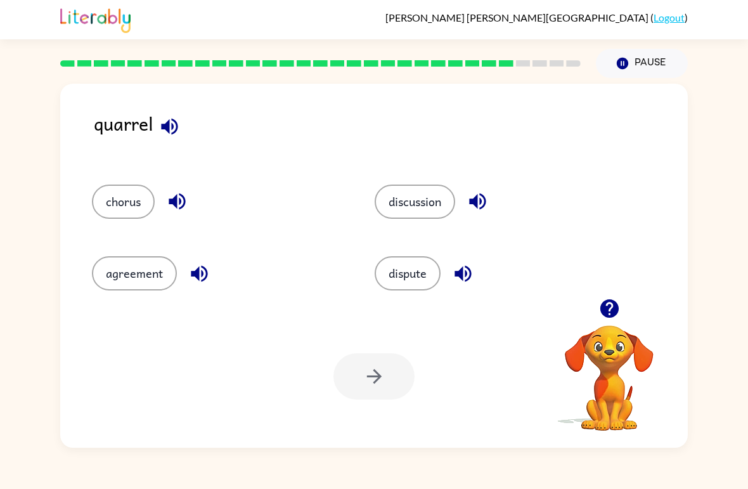
click at [178, 139] on button "button" at bounding box center [169, 126] width 32 height 32
click at [417, 280] on button "dispute" at bounding box center [408, 273] width 66 height 34
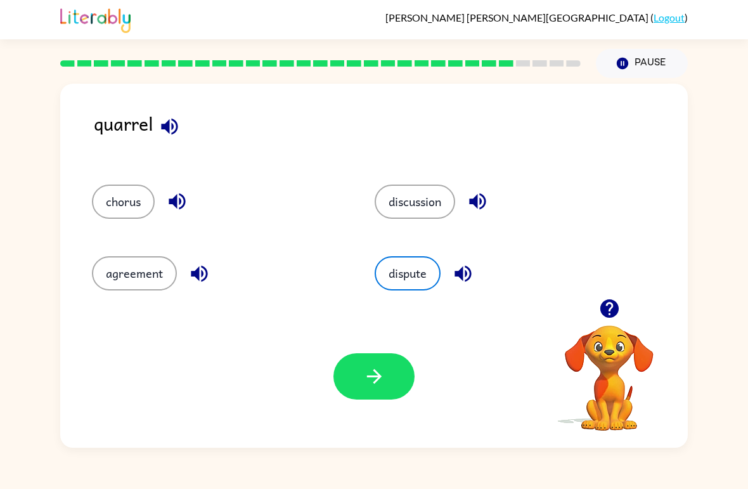
click at [366, 390] on button "button" at bounding box center [373, 376] width 81 height 46
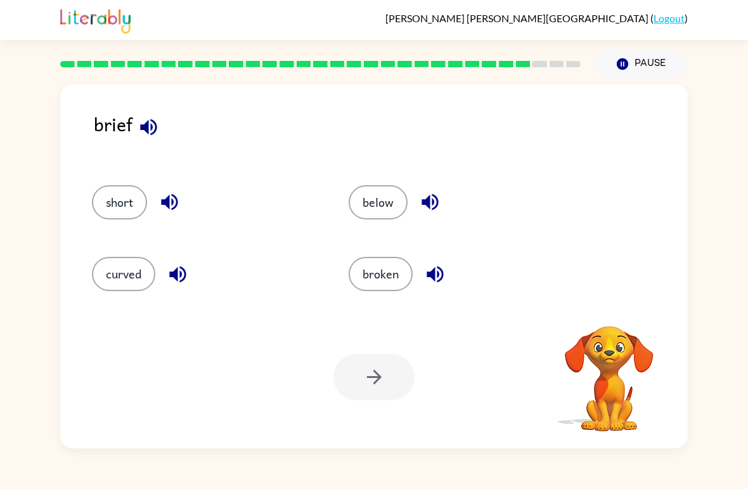
click at [158, 123] on icon "button" at bounding box center [149, 126] width 22 height 22
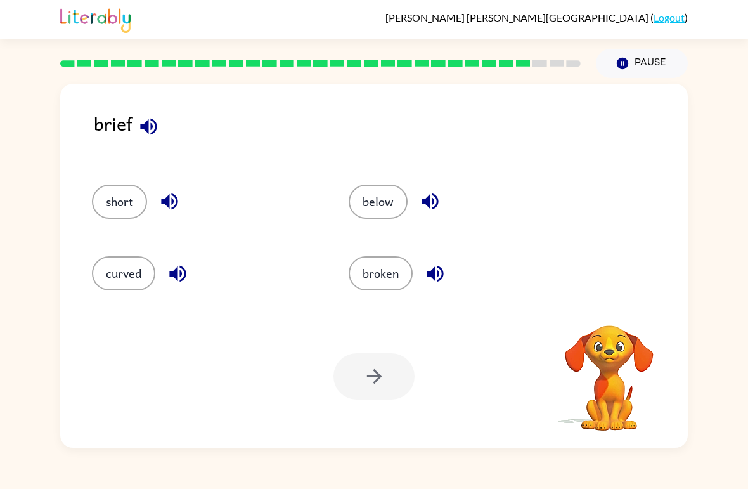
click at [154, 122] on icon "button" at bounding box center [148, 126] width 16 height 16
click at [150, 129] on icon "button" at bounding box center [149, 126] width 22 height 22
click at [392, 286] on button "broken" at bounding box center [381, 273] width 64 height 34
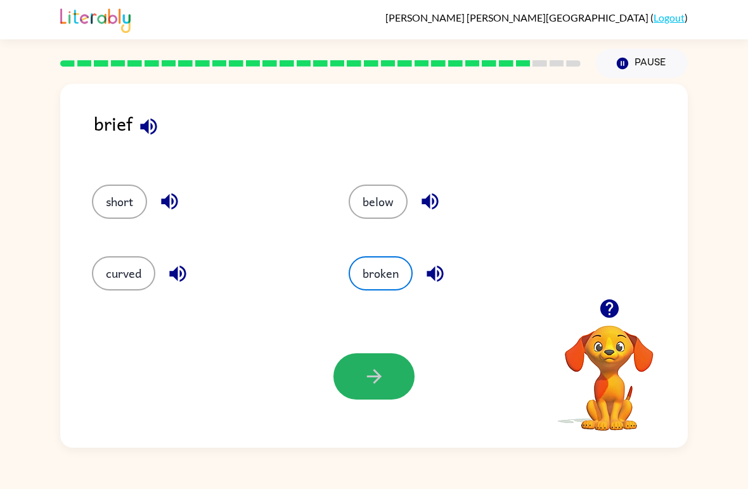
click at [364, 389] on button "button" at bounding box center [373, 376] width 81 height 46
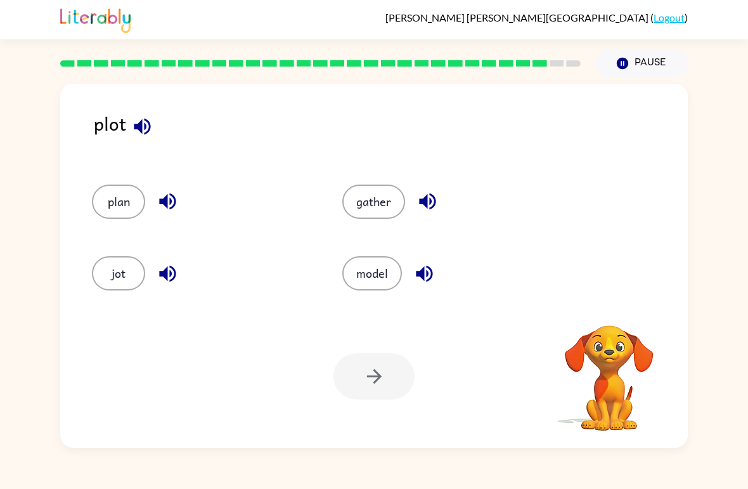
click at [145, 116] on icon "button" at bounding box center [142, 126] width 22 height 22
click at [383, 376] on div at bounding box center [373, 376] width 81 height 46
click at [127, 190] on button "plan" at bounding box center [118, 201] width 53 height 34
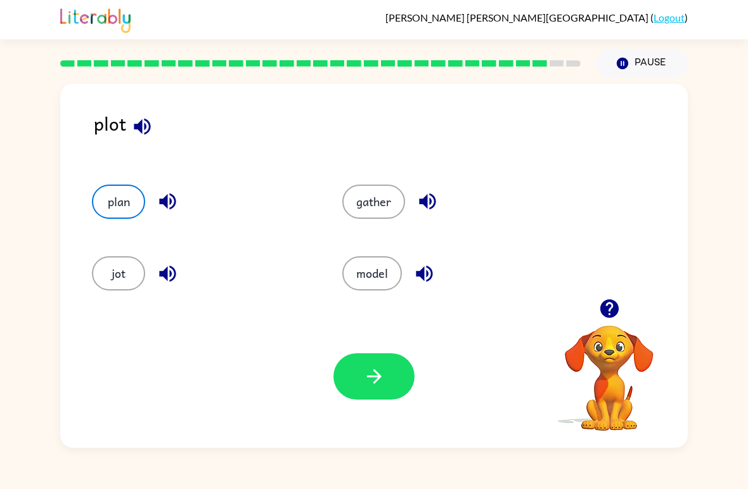
click at [126, 189] on button "plan" at bounding box center [118, 201] width 53 height 34
click at [383, 381] on icon "button" at bounding box center [374, 376] width 22 height 22
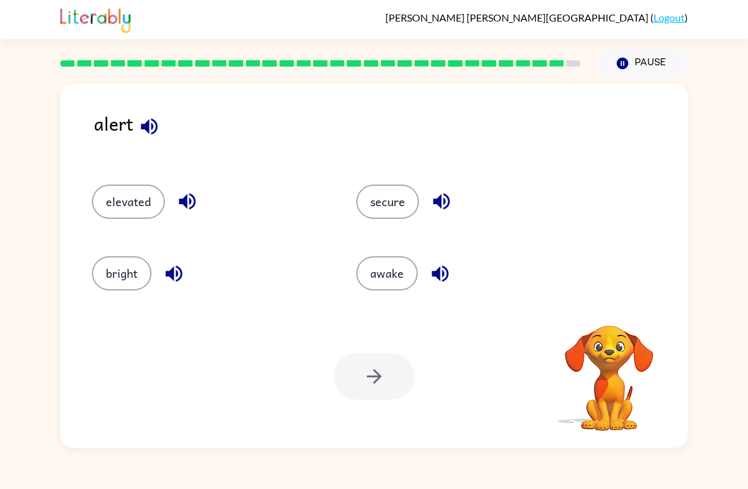
click at [153, 115] on button "button" at bounding box center [149, 126] width 32 height 32
click at [159, 140] on button "button" at bounding box center [149, 126] width 32 height 32
click at [381, 202] on button "secure" at bounding box center [387, 201] width 63 height 34
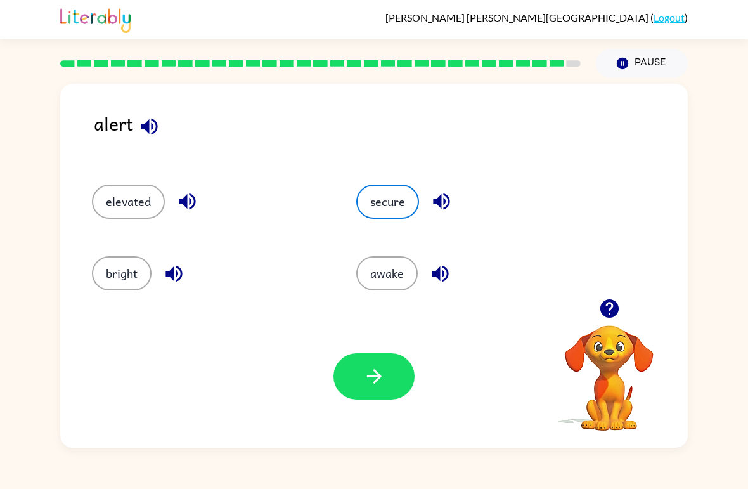
click at [383, 399] on button "button" at bounding box center [373, 376] width 81 height 46
